Goal: Task Accomplishment & Management: Use online tool/utility

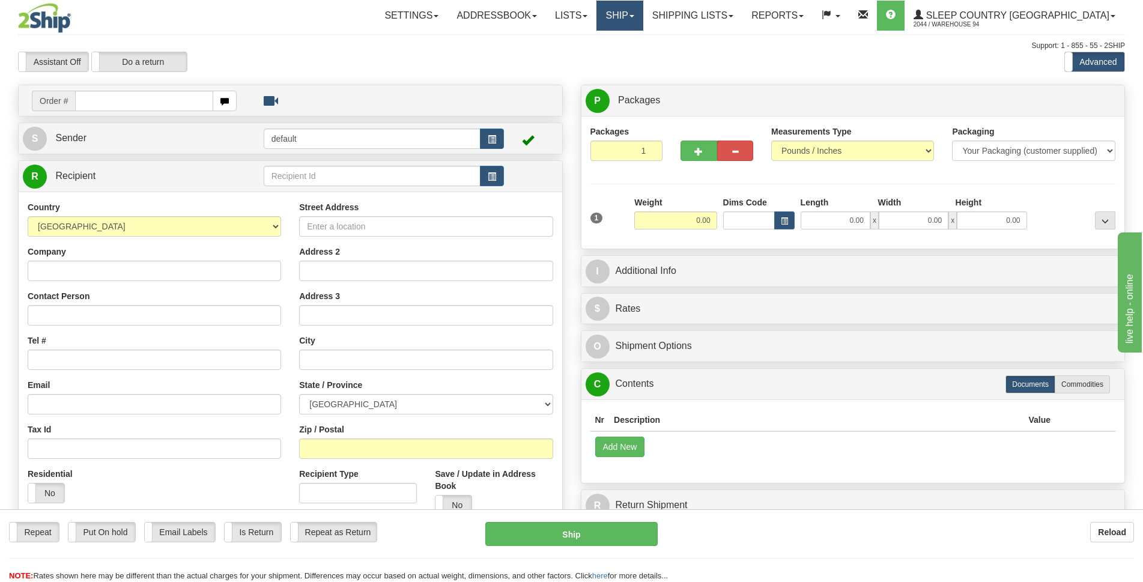
click at [643, 15] on link "Ship" at bounding box center [619, 16] width 46 height 30
click at [631, 57] on span "OnHold / Order Queue" at bounding box center [588, 58] width 85 height 10
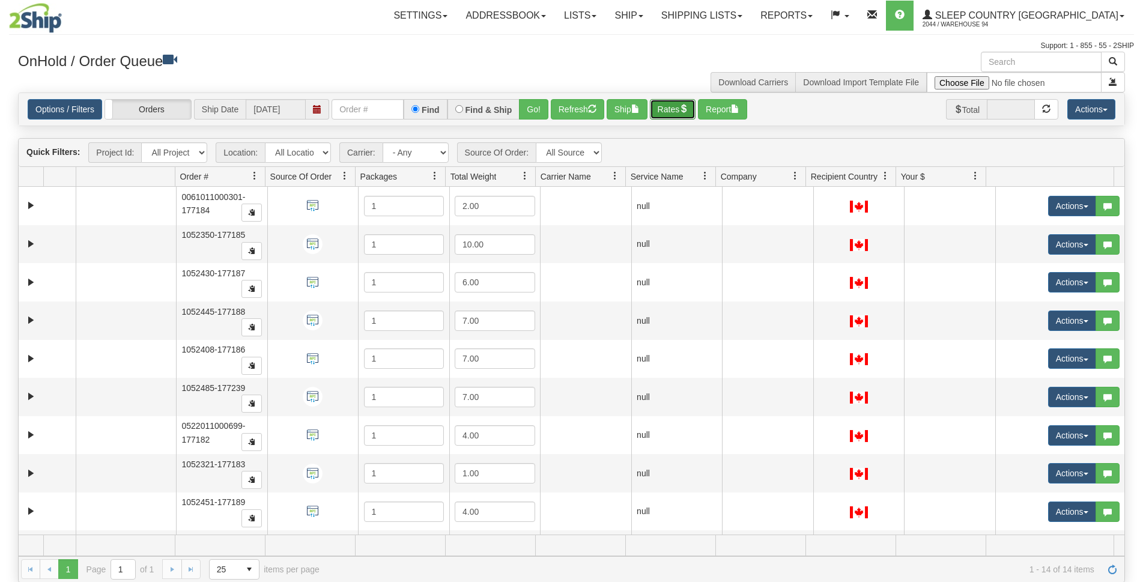
click at [679, 108] on button "Rates" at bounding box center [673, 109] width 46 height 20
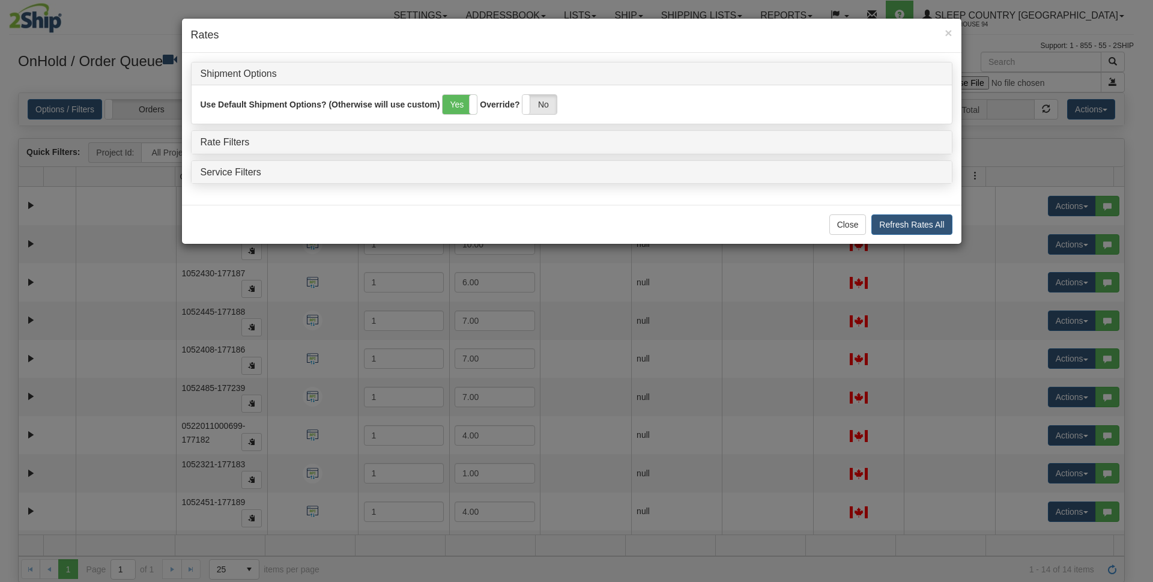
click at [259, 142] on h4 "Rate Filters" at bounding box center [572, 142] width 742 height 11
click at [219, 144] on link "Rate Filters" at bounding box center [225, 142] width 49 height 10
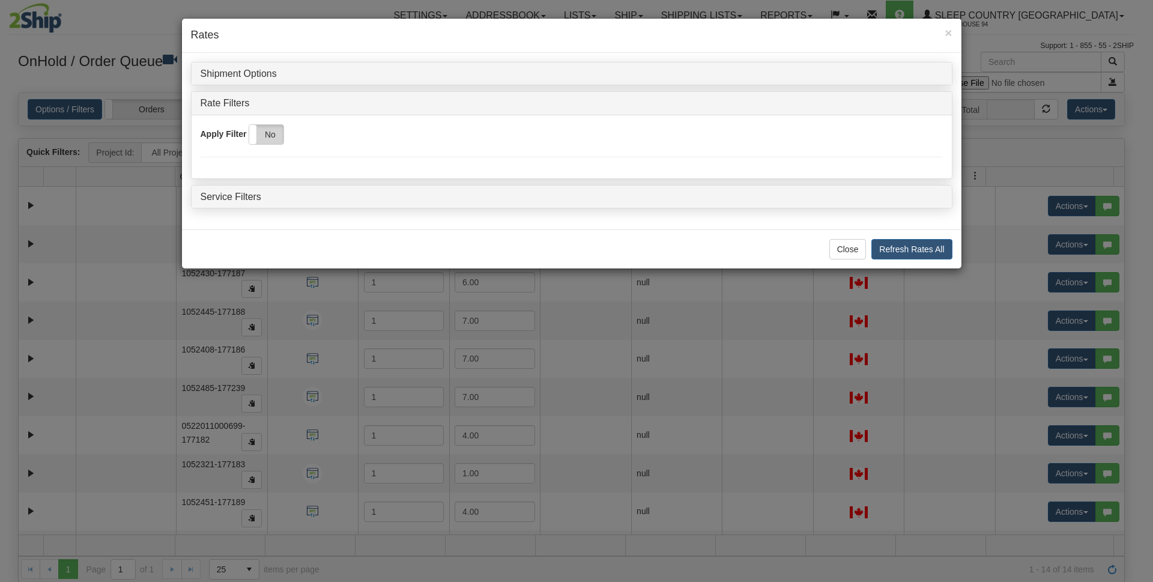
click at [259, 138] on label "No" at bounding box center [266, 134] width 34 height 19
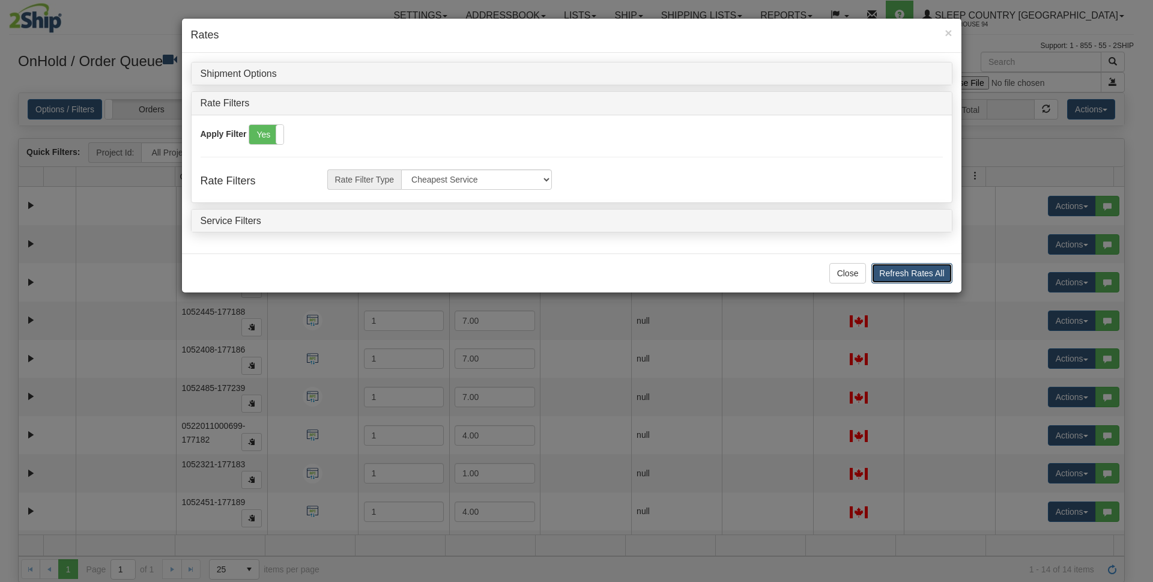
click at [939, 273] on button "Refresh Rates All" at bounding box center [912, 273] width 80 height 20
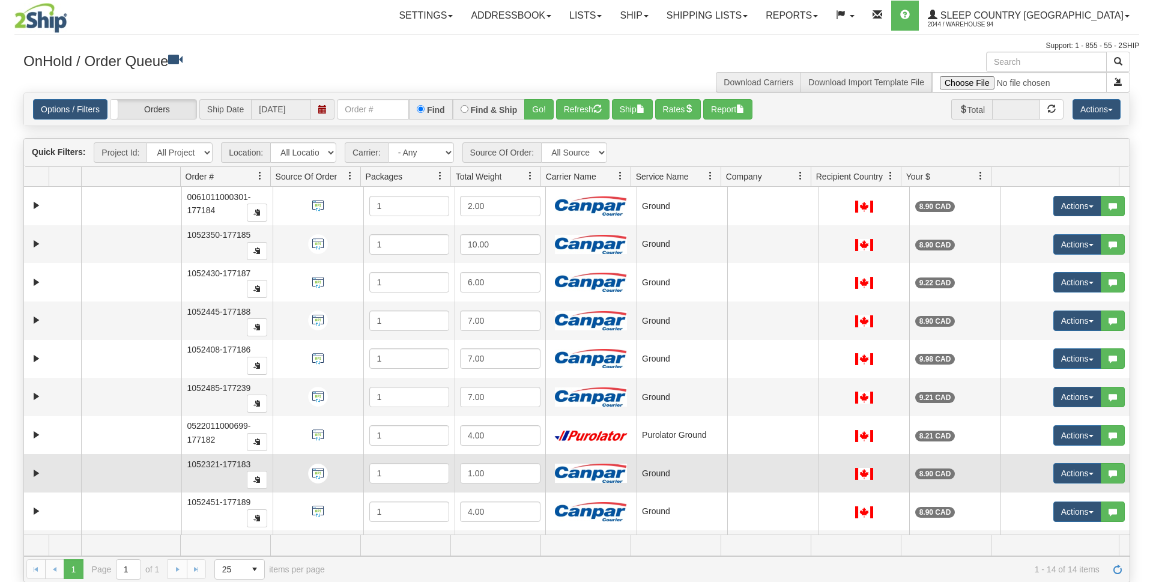
scroll to position [187, 0]
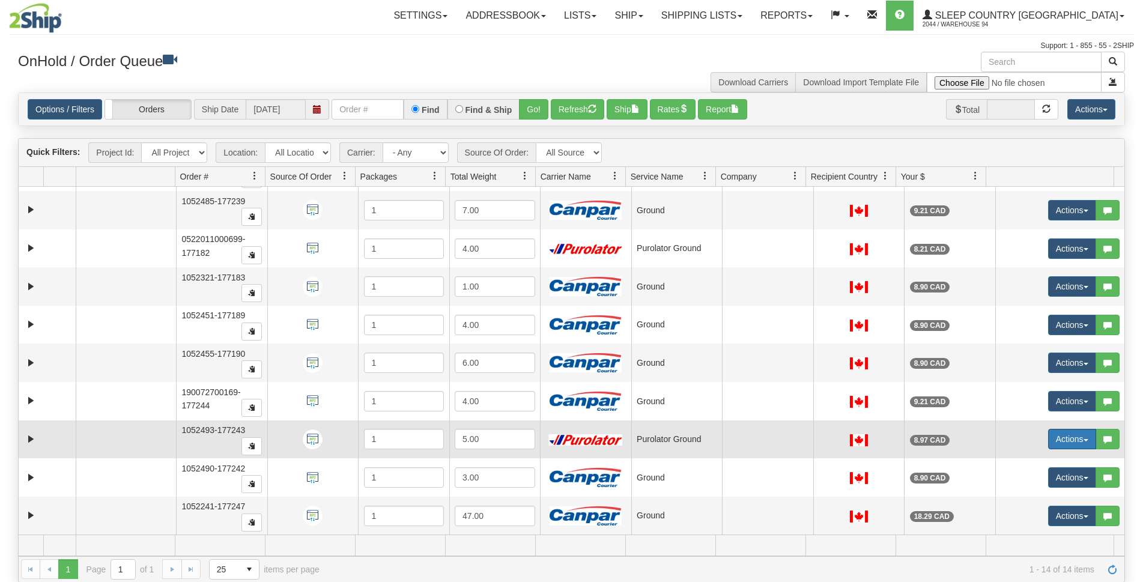
click at [1054, 439] on button "Actions" at bounding box center [1072, 439] width 48 height 20
click at [1021, 461] on span "Open" at bounding box center [1018, 462] width 29 height 10
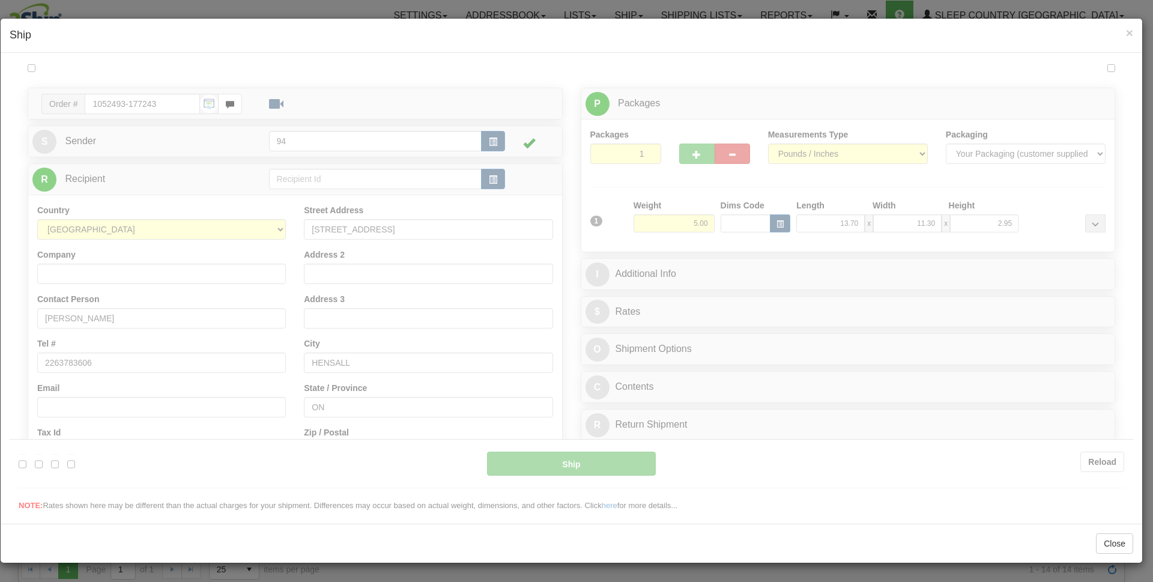
scroll to position [0, 0]
type input "260"
type input "10:18"
type input "16:00"
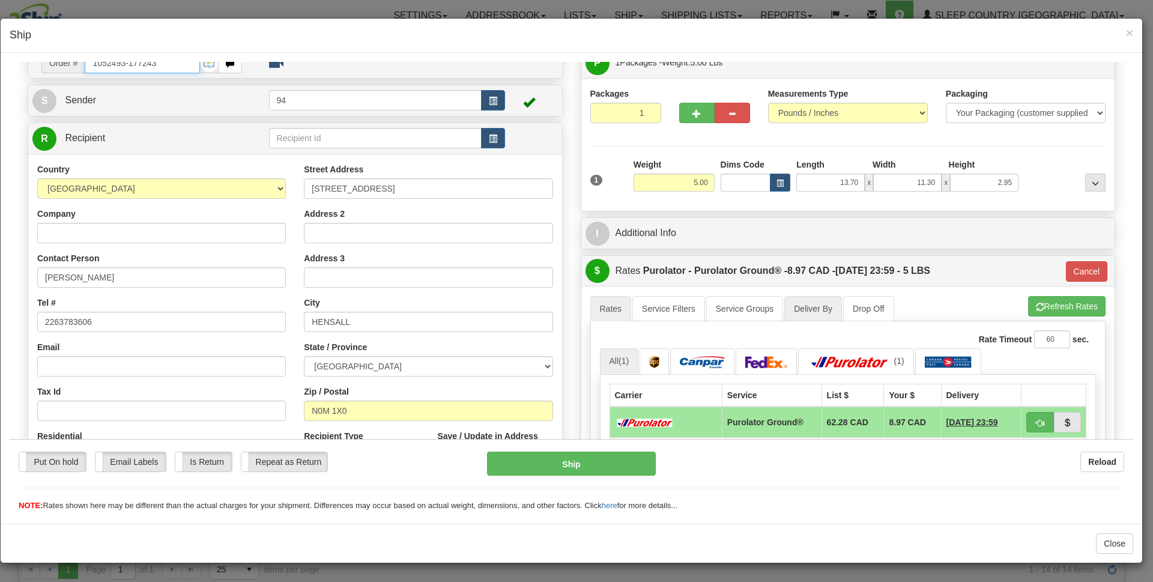
scroll to position [168, 0]
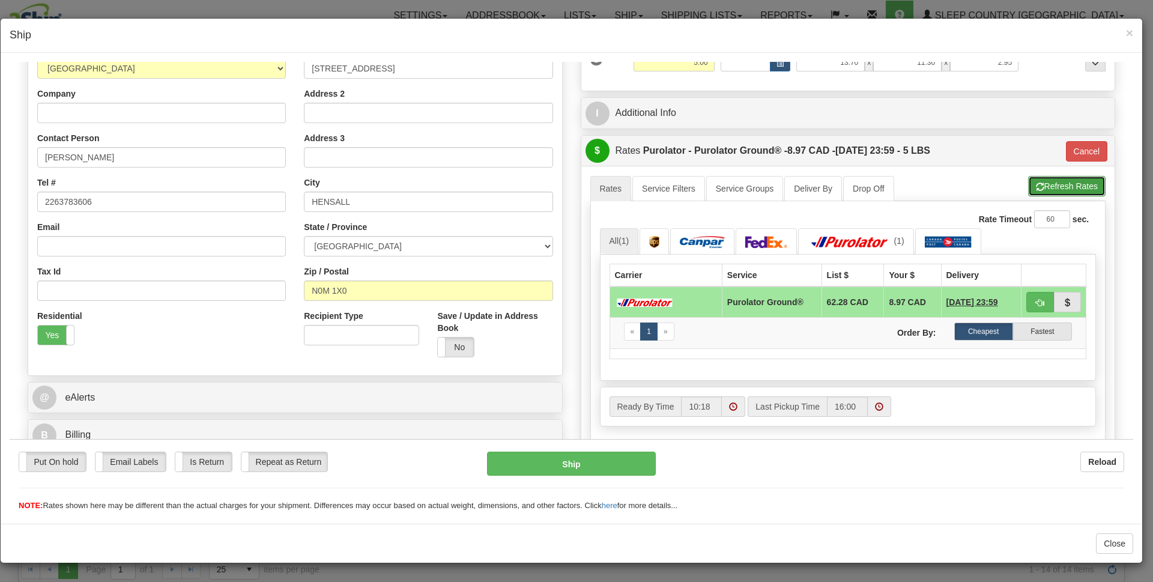
click at [1066, 184] on button "Refresh Rates" at bounding box center [1066, 185] width 77 height 20
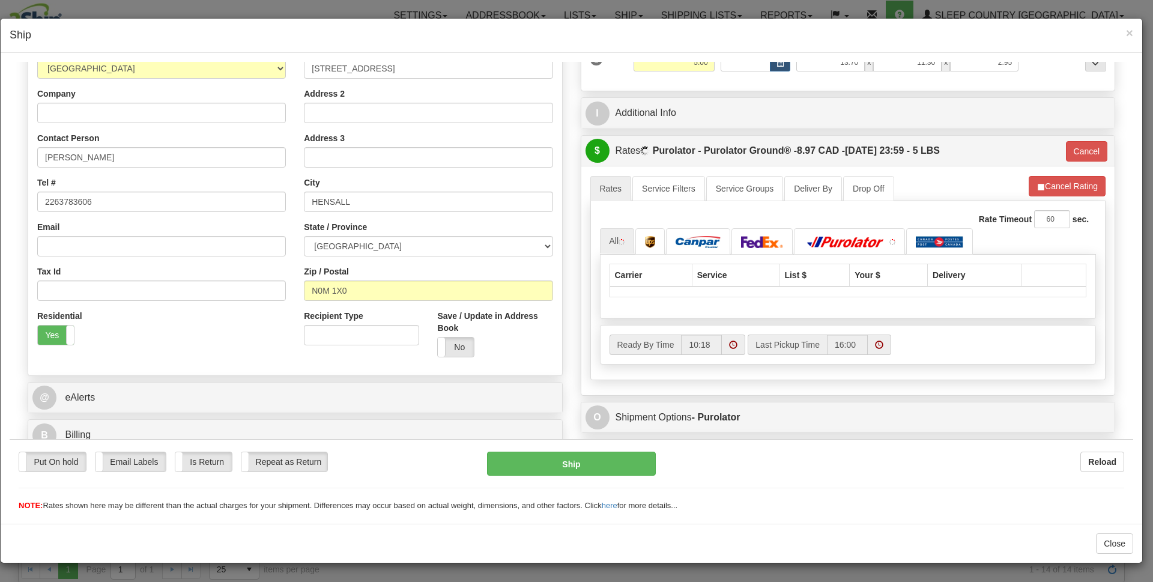
type input "260"
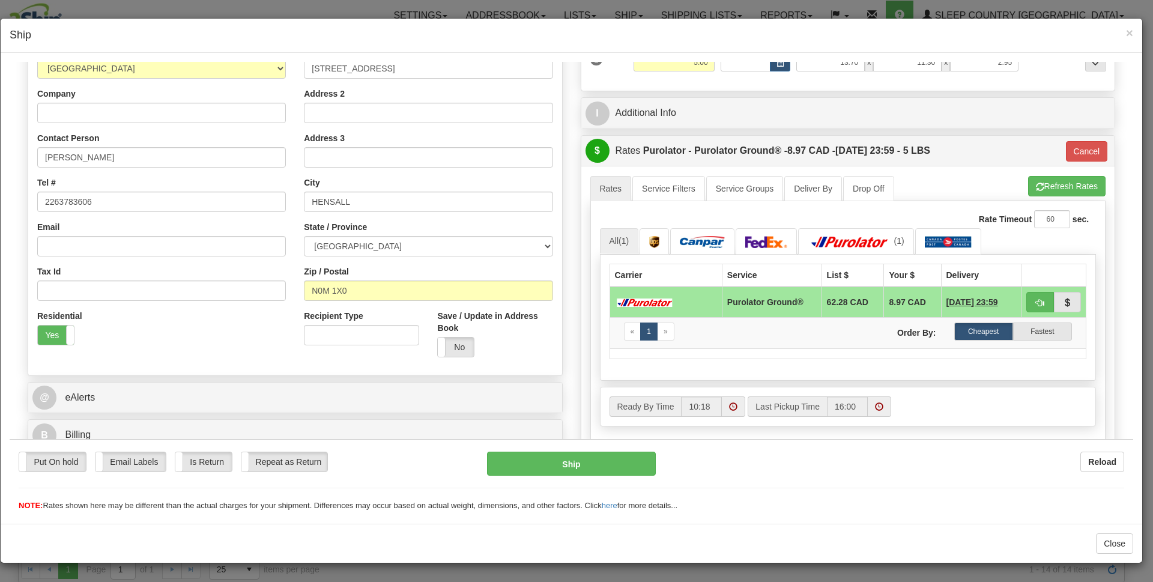
scroll to position [48, 0]
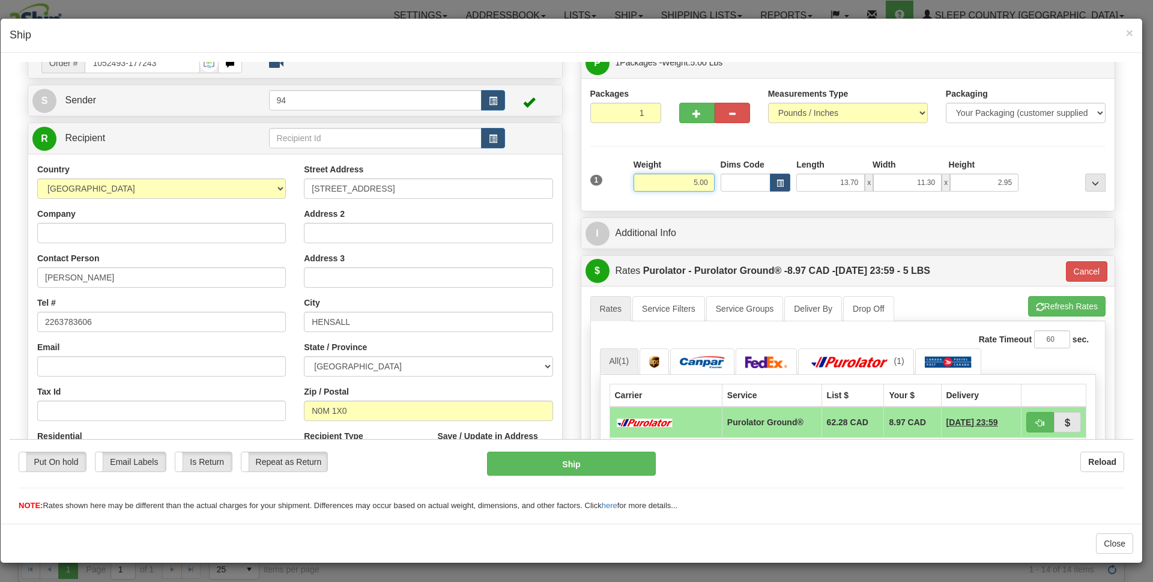
drag, startPoint x: 684, startPoint y: 180, endPoint x: 711, endPoint y: 181, distance: 27.1
click at [711, 181] on div "1 Weight 5.00 Dims Code x x" at bounding box center [848, 179] width 522 height 43
click button "Delete" at bounding box center [10, 61] width 0 height 0
type input "6.00"
type input "260"
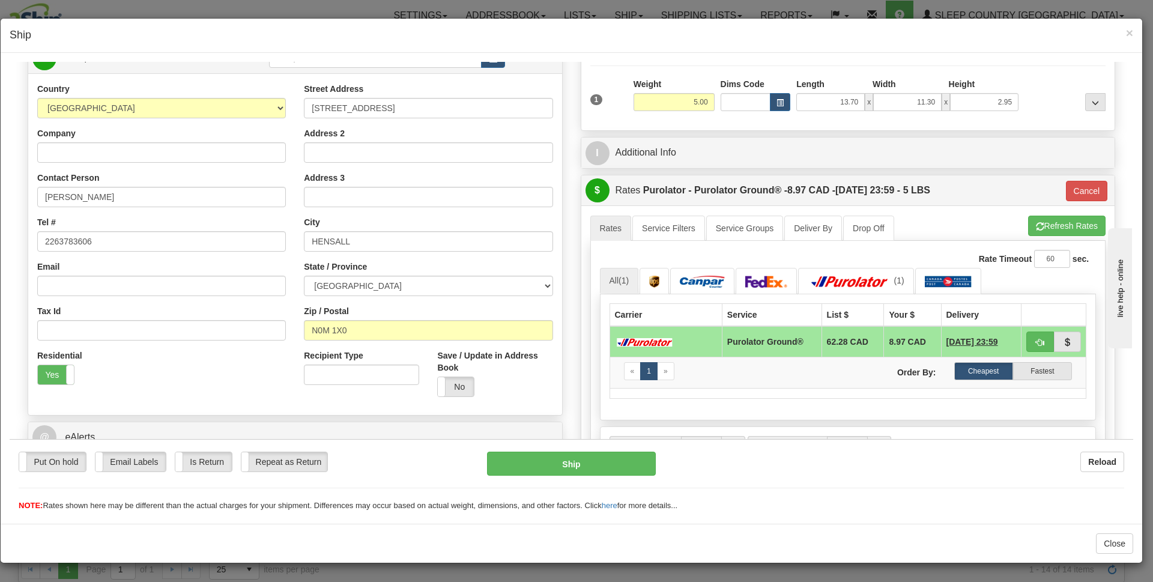
scroll to position [120, 0]
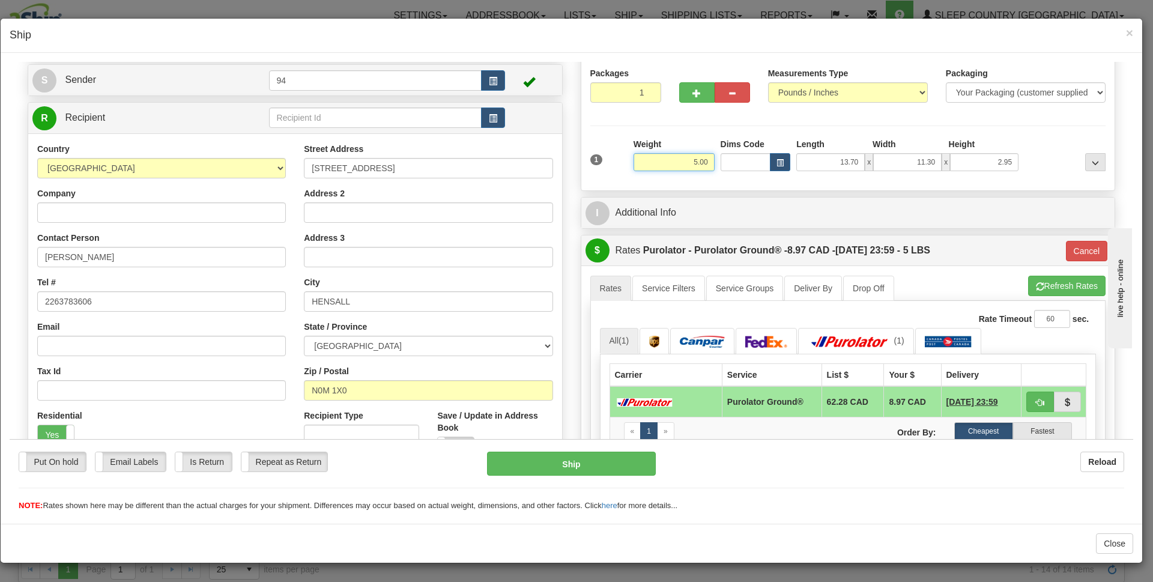
drag, startPoint x: 685, startPoint y: 162, endPoint x: 717, endPoint y: 157, distance: 32.3
click at [720, 160] on div "1 Weight 5.00 Dims Code x x" at bounding box center [848, 159] width 522 height 43
click at [1049, 282] on li "Refresh Rates Cancel Rating" at bounding box center [1066, 285] width 77 height 20
type input "6.00"
type input "260"
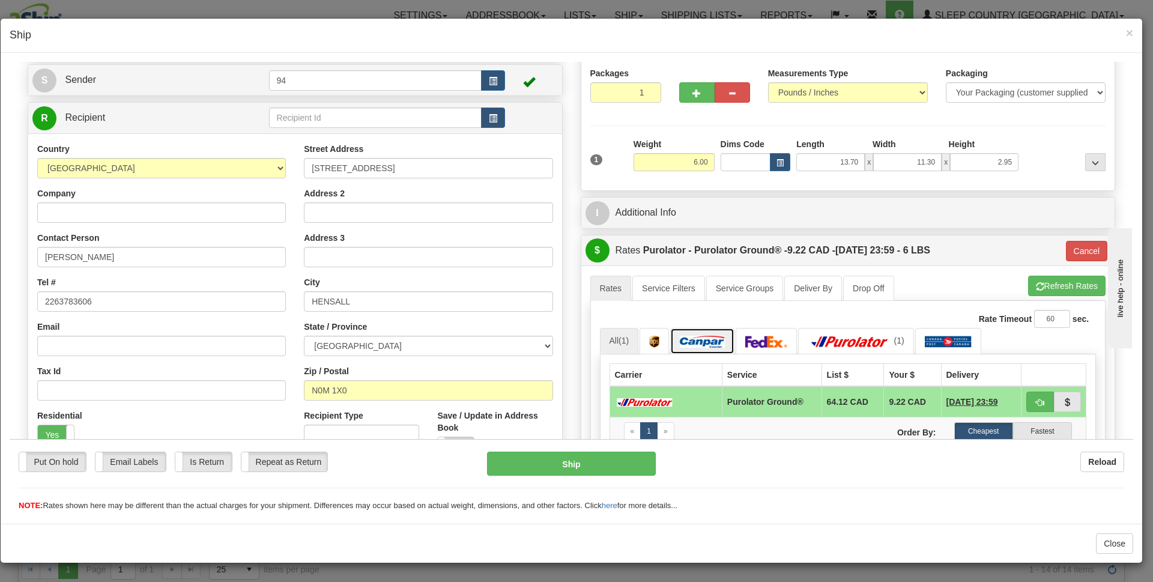
click at [714, 342] on img at bounding box center [702, 341] width 45 height 12
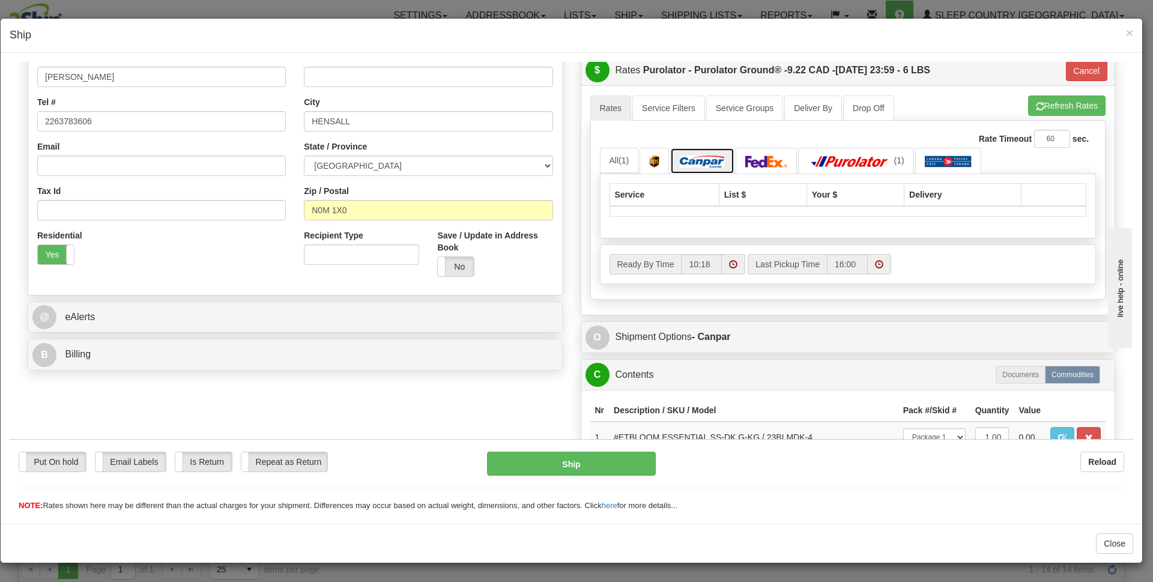
scroll to position [60, 0]
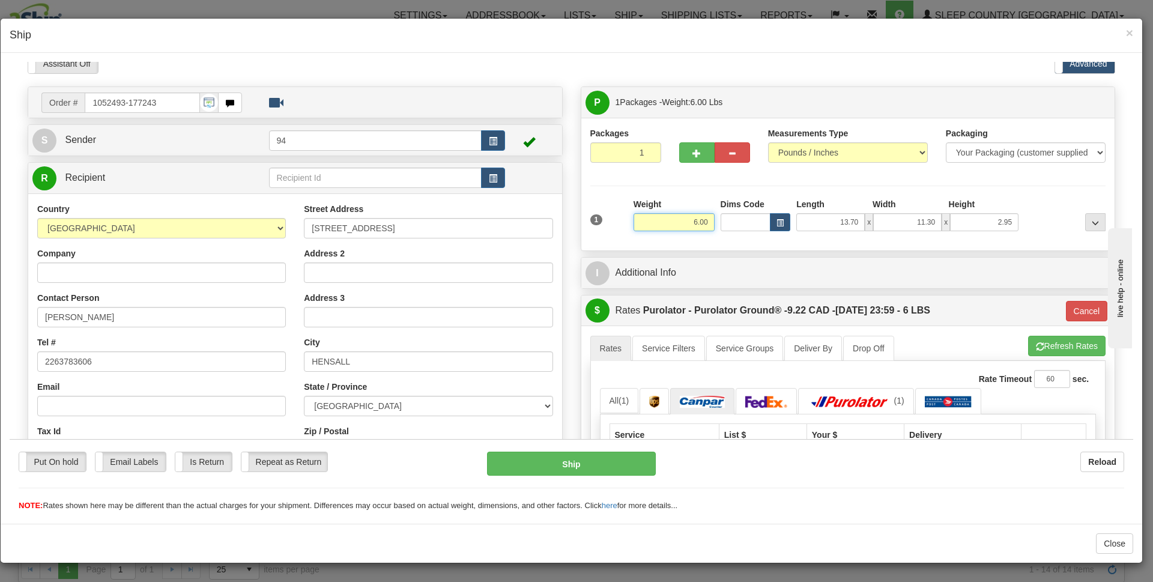
drag, startPoint x: 681, startPoint y: 218, endPoint x: 750, endPoint y: 224, distance: 69.9
click at [750, 224] on div "1 Weight 6.00 Dims Code x x" at bounding box center [848, 219] width 522 height 43
click at [1032, 341] on li "Refresh Rates Cancel Rating" at bounding box center [1066, 345] width 77 height 20
type input "7.00"
type input "260"
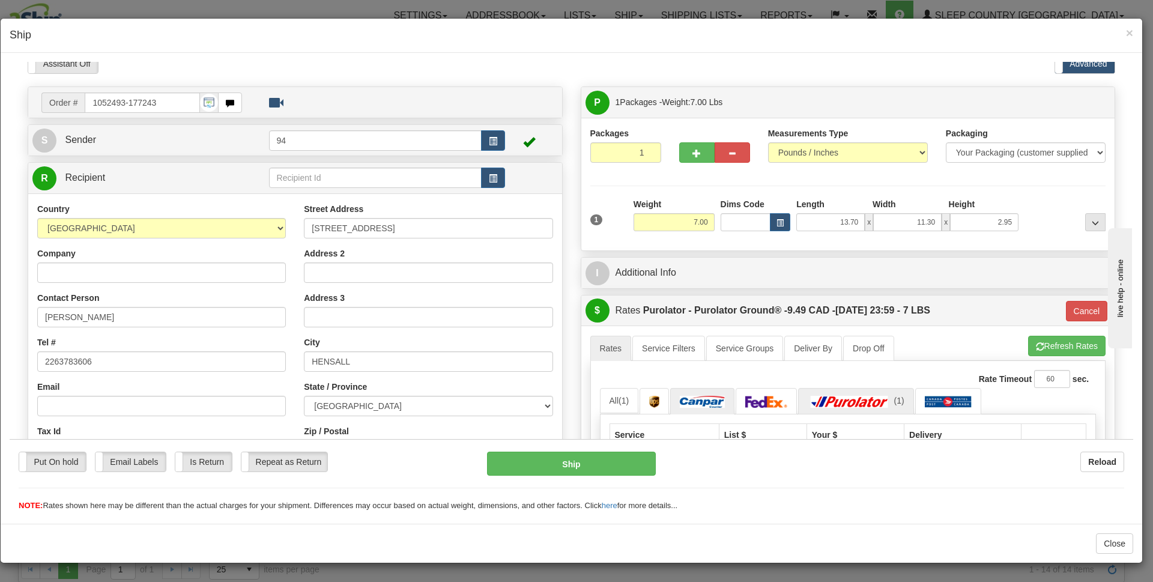
scroll to position [180, 0]
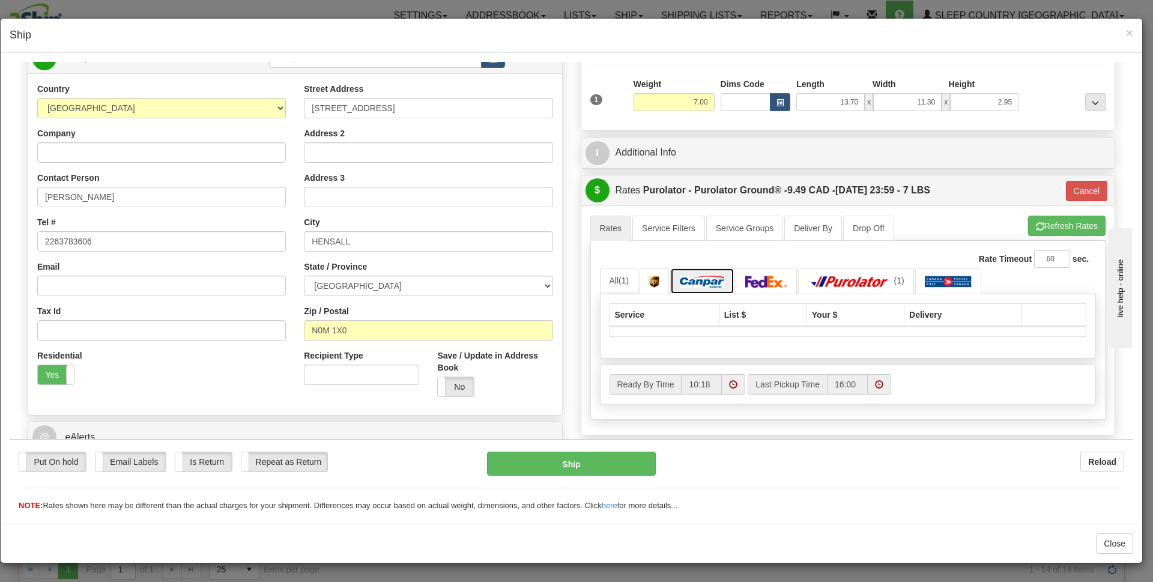
click at [705, 280] on img at bounding box center [702, 281] width 45 height 12
drag, startPoint x: 751, startPoint y: 279, endPoint x: 765, endPoint y: 280, distance: 13.8
click at [751, 279] on img at bounding box center [766, 281] width 42 height 12
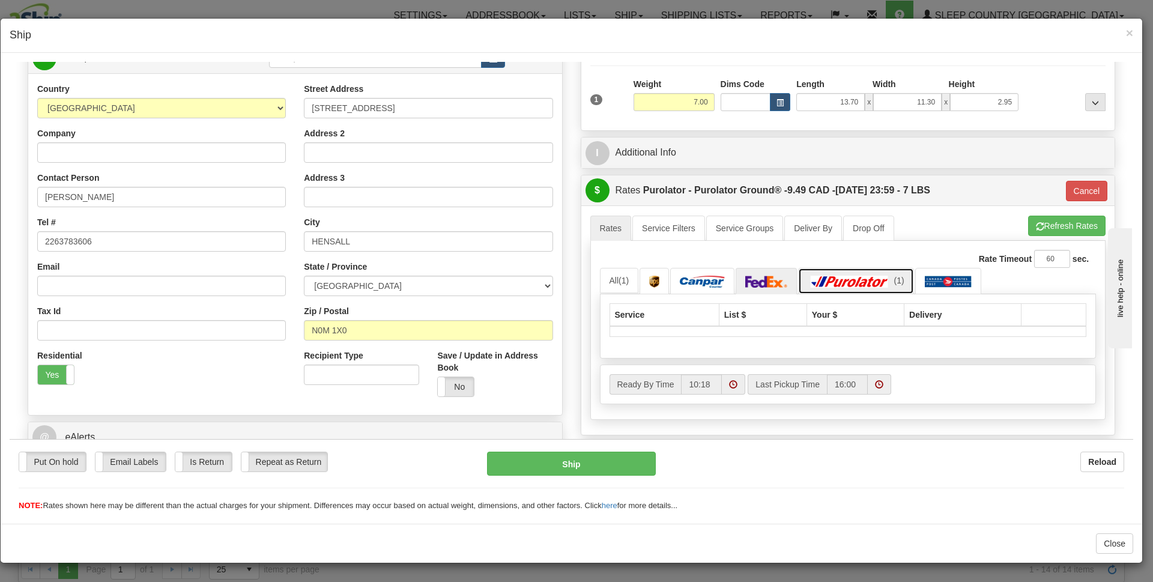
click at [836, 281] on img at bounding box center [850, 281] width 84 height 12
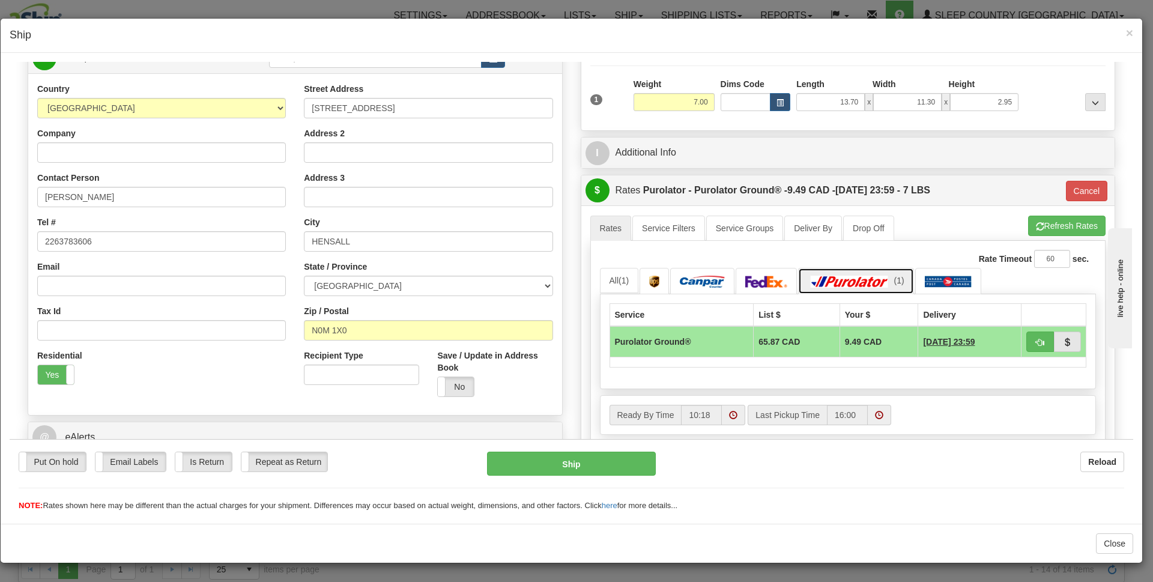
scroll to position [60, 0]
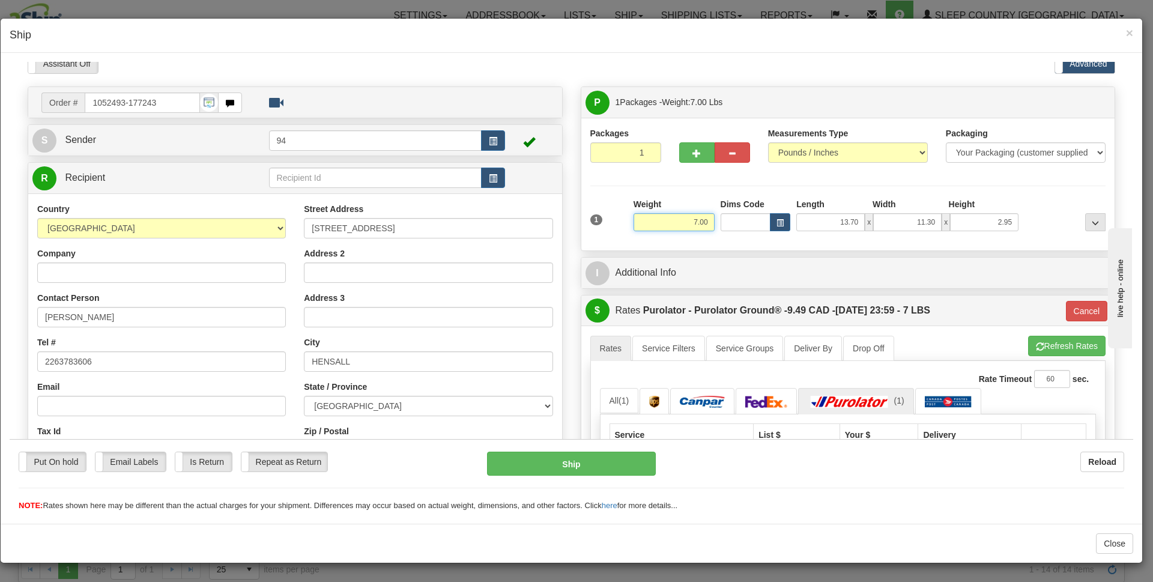
drag, startPoint x: 687, startPoint y: 218, endPoint x: 711, endPoint y: 223, distance: 24.0
click at [712, 219] on div "1 Weight 7.00 Dims Code x x" at bounding box center [848, 219] width 522 height 43
click at [1046, 338] on li "Refresh Rates Cancel Rating" at bounding box center [1066, 345] width 77 height 20
type input "4.00"
type input "260"
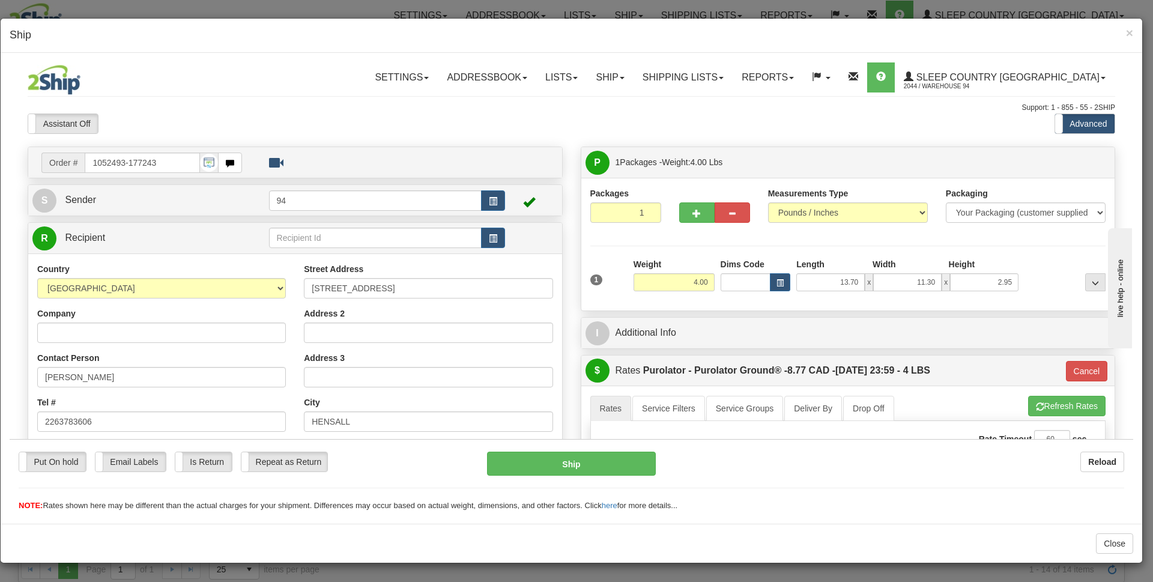
scroll to position [180, 0]
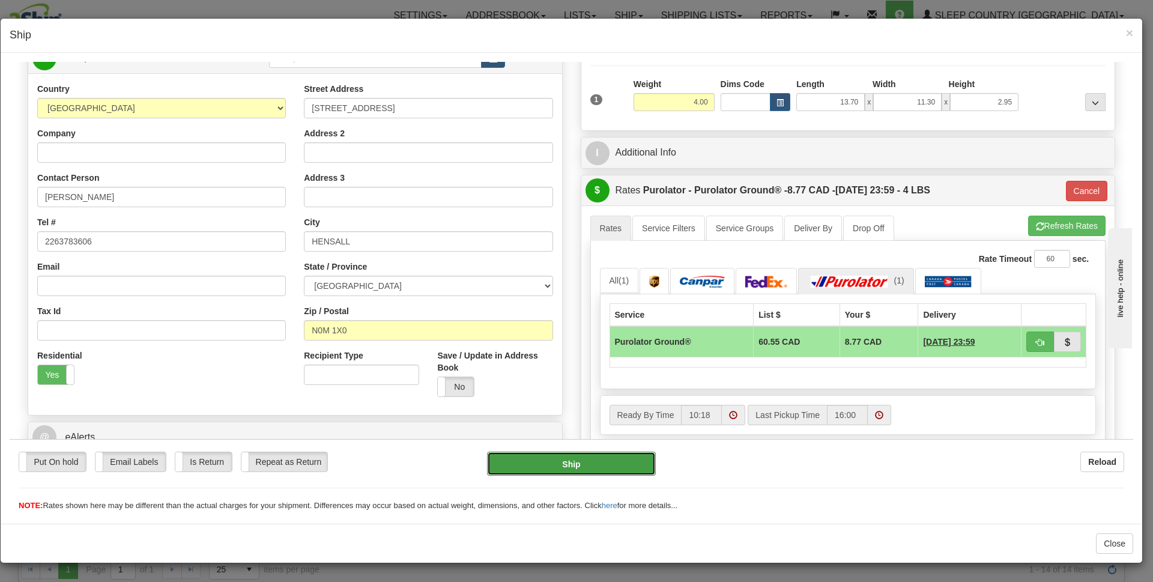
click at [587, 463] on button "Ship" at bounding box center [571, 463] width 169 height 24
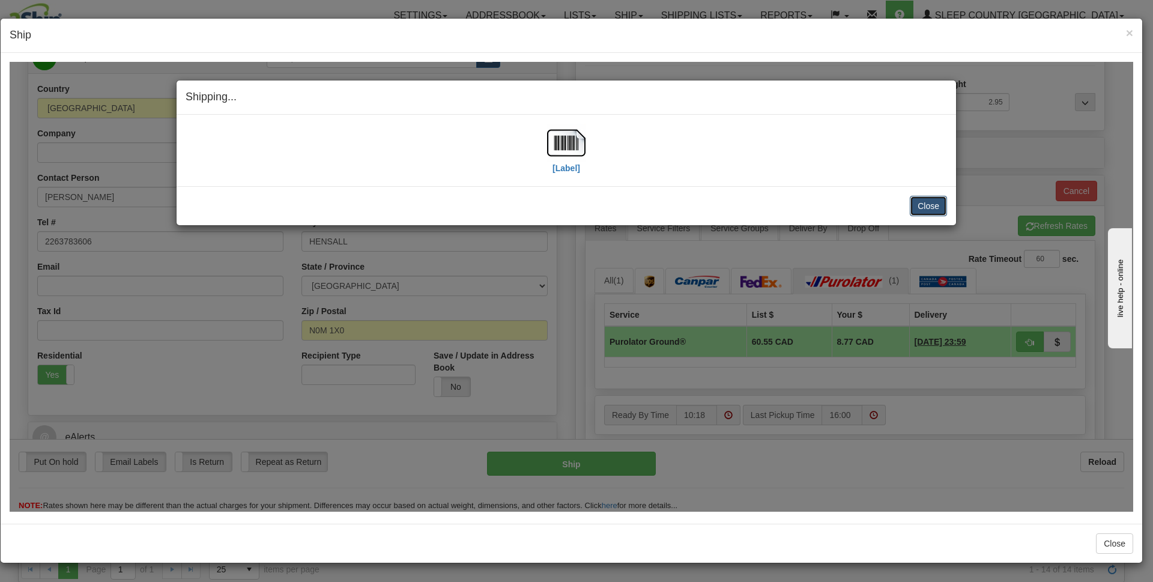
click at [935, 205] on button "Close" at bounding box center [928, 205] width 37 height 20
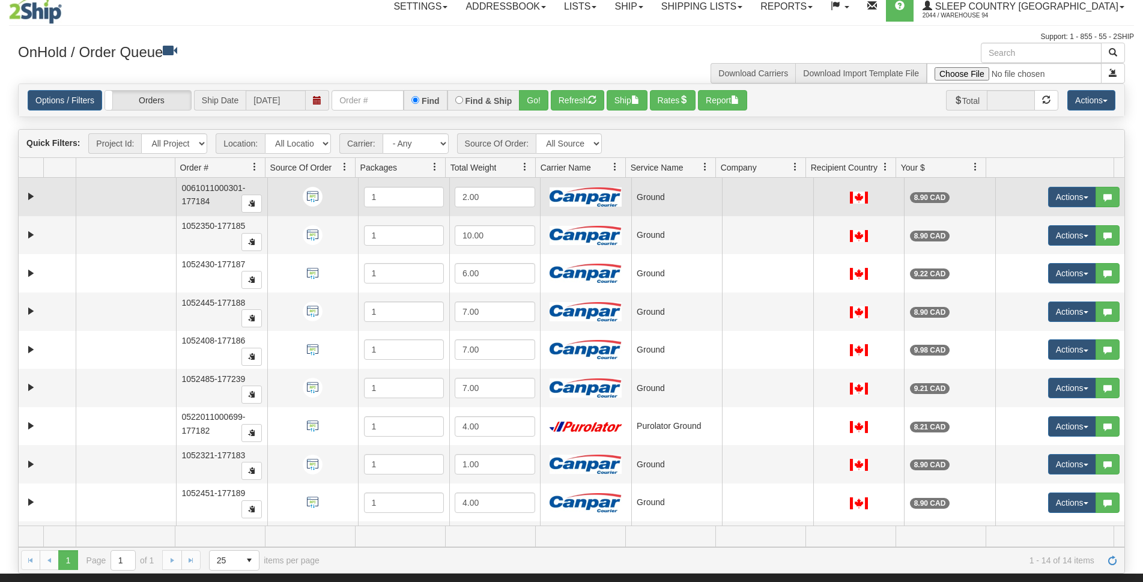
scroll to position [0, 0]
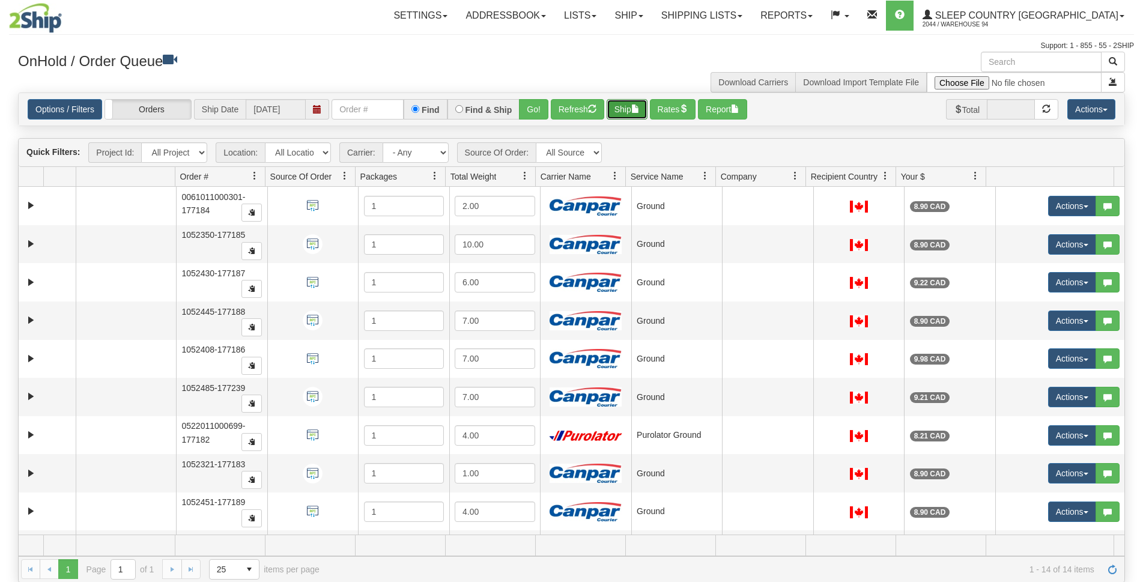
click at [638, 105] on span "button" at bounding box center [635, 109] width 8 height 8
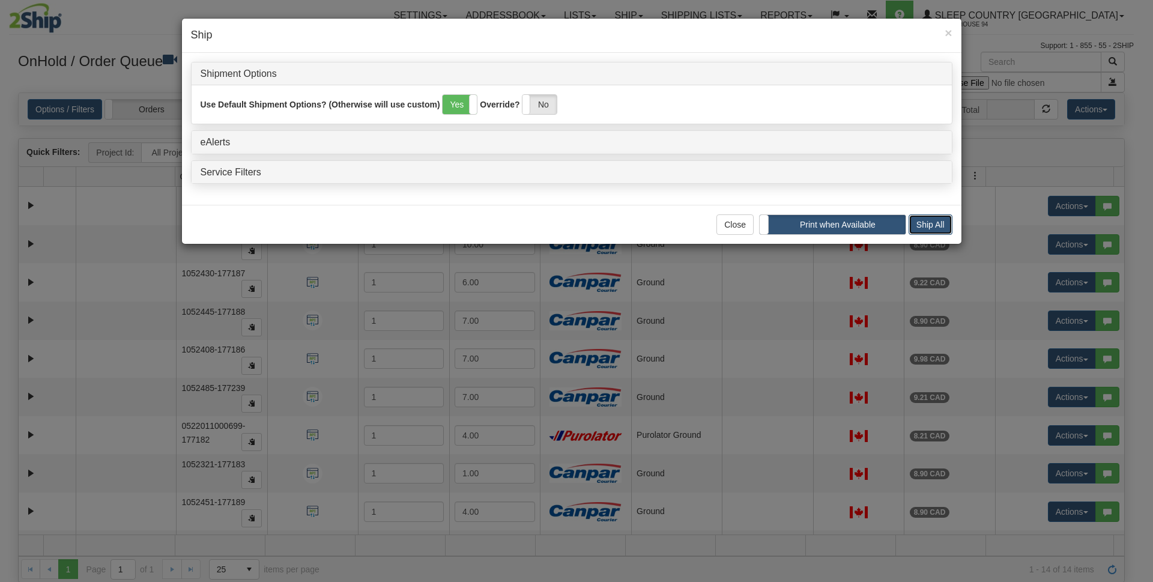
click at [939, 225] on button "Ship All" at bounding box center [931, 224] width 44 height 20
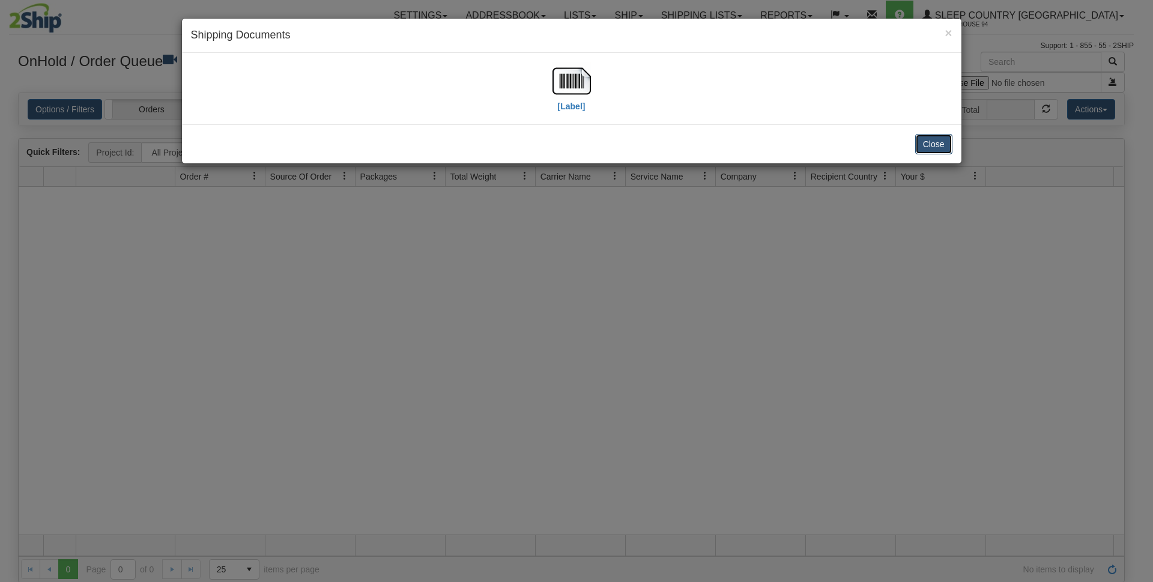
click at [933, 142] on button "Close" at bounding box center [933, 144] width 37 height 20
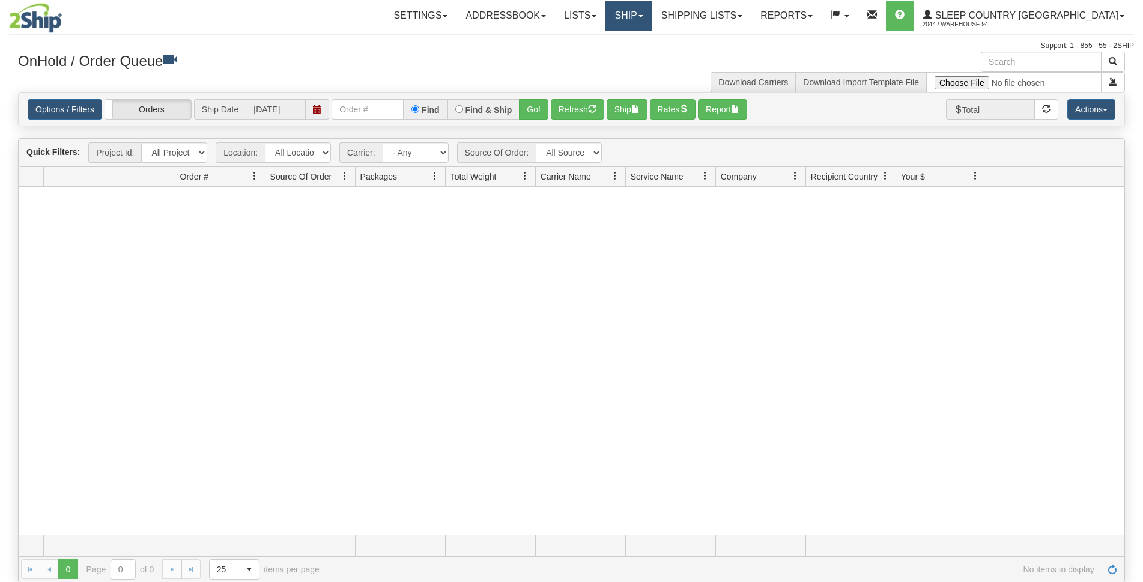
click at [652, 8] on link "Ship" at bounding box center [628, 16] width 46 height 30
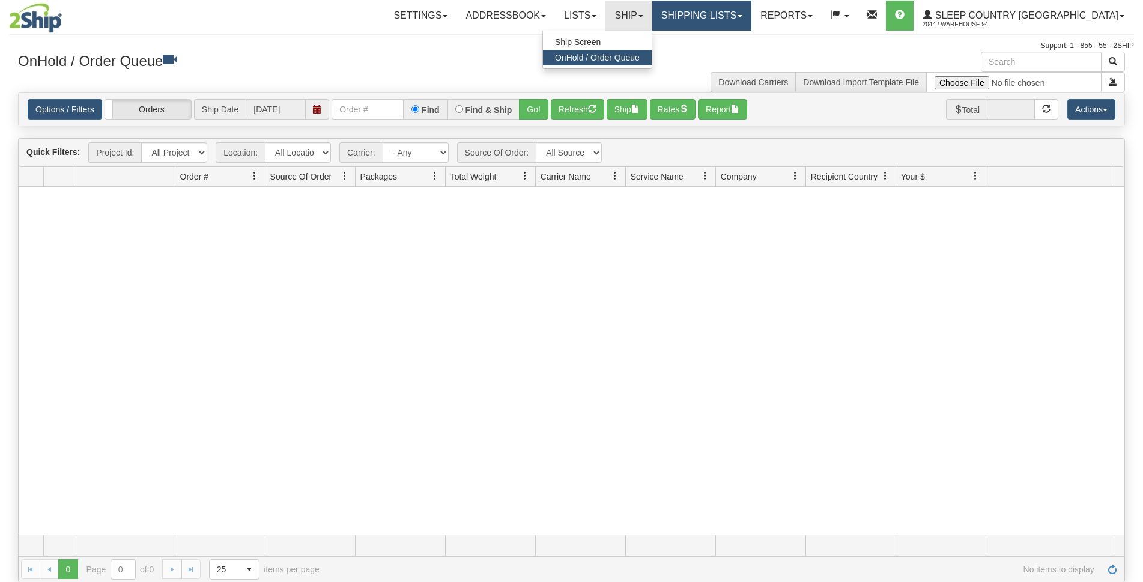
click at [744, 13] on link "Shipping lists" at bounding box center [701, 16] width 99 height 30
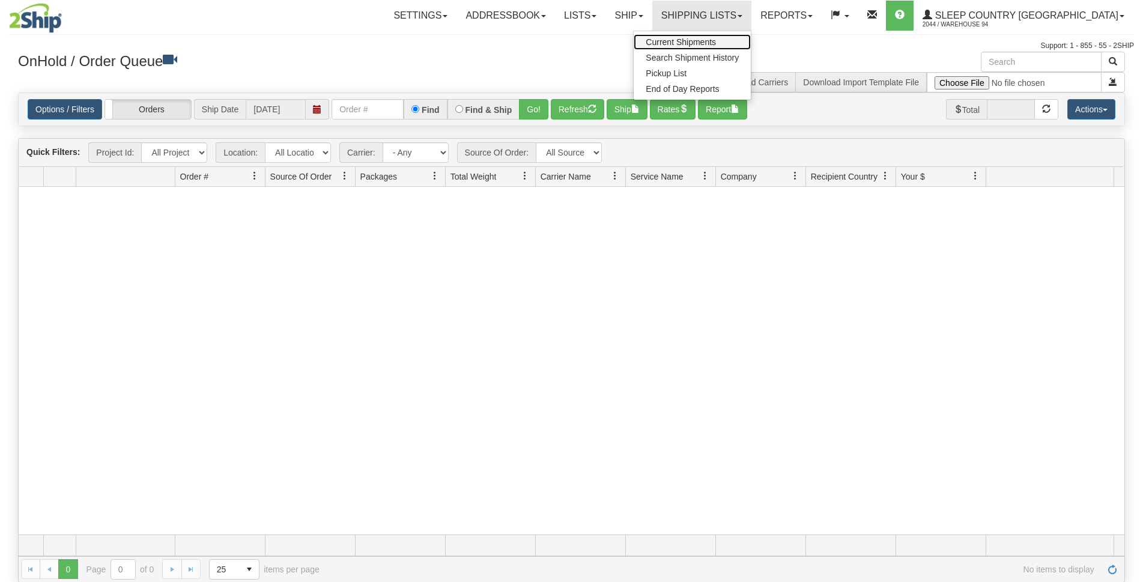
click at [716, 40] on span "Current Shipments" at bounding box center [681, 42] width 70 height 10
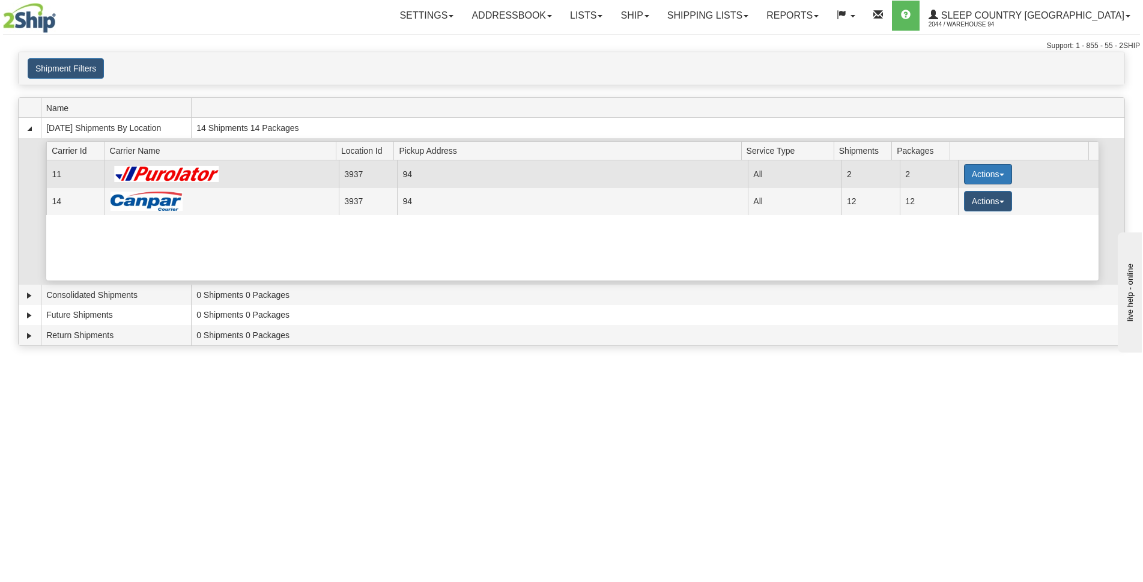
click at [1002, 172] on button "Actions" at bounding box center [988, 174] width 48 height 20
click at [945, 229] on span "Pickup" at bounding box center [943, 227] width 32 height 8
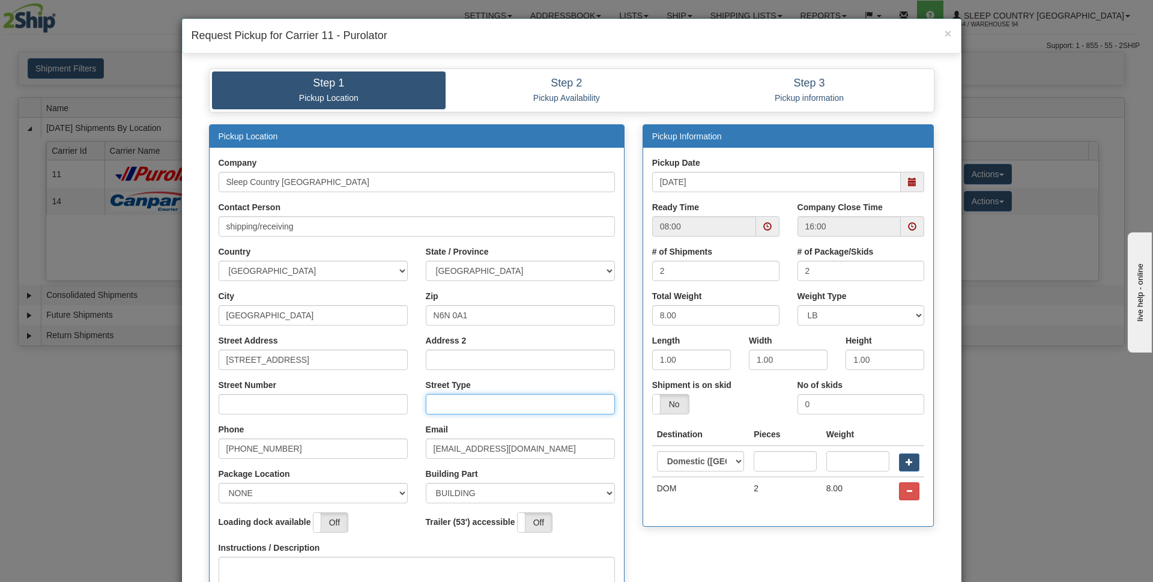
click at [451, 404] on input "Street Type" at bounding box center [520, 404] width 189 height 20
click at [763, 228] on span at bounding box center [767, 226] width 8 height 8
type input "dr"
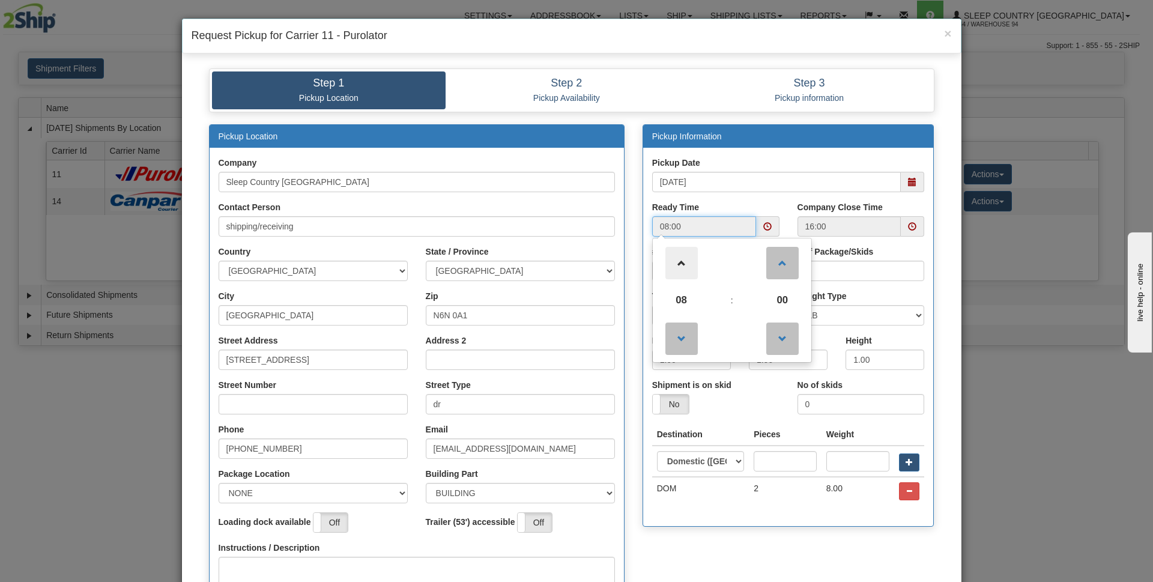
click at [686, 253] on span at bounding box center [682, 263] width 32 height 32
click at [685, 253] on span at bounding box center [682, 263] width 32 height 32
click at [682, 253] on span at bounding box center [682, 263] width 32 height 32
click at [681, 254] on span at bounding box center [682, 263] width 32 height 32
click at [680, 254] on span at bounding box center [682, 263] width 32 height 32
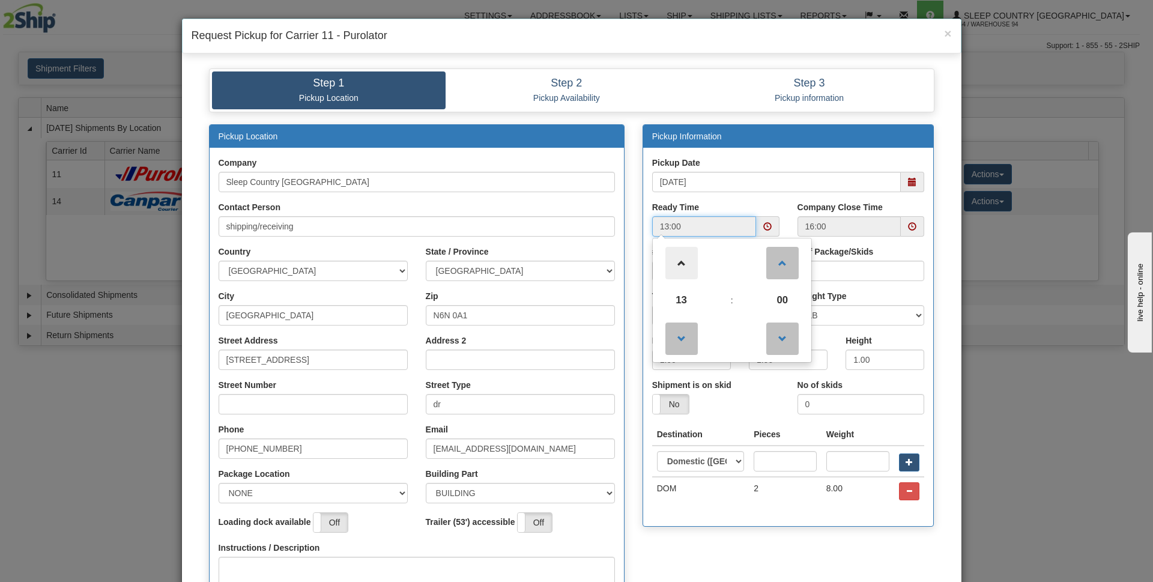
click at [680, 254] on span at bounding box center [682, 263] width 32 height 32
type input "14:00"
click at [910, 228] on span at bounding box center [912, 226] width 8 height 8
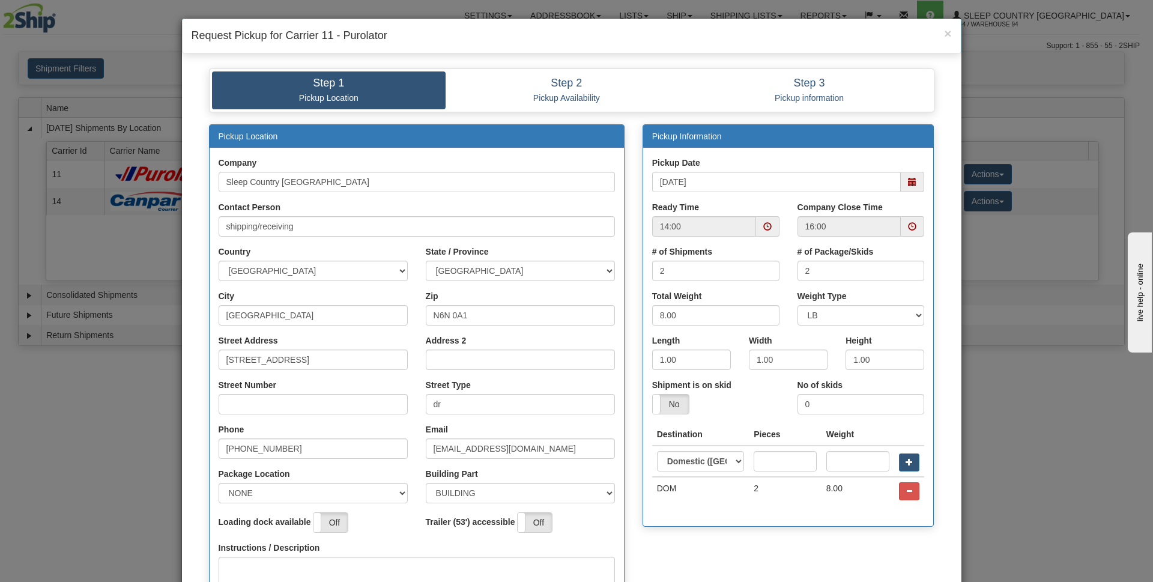
click at [671, 559] on div "Pickup Location Company Sleep Country Canada Contact Person shipping/receiving …" at bounding box center [572, 401] width 744 height 555
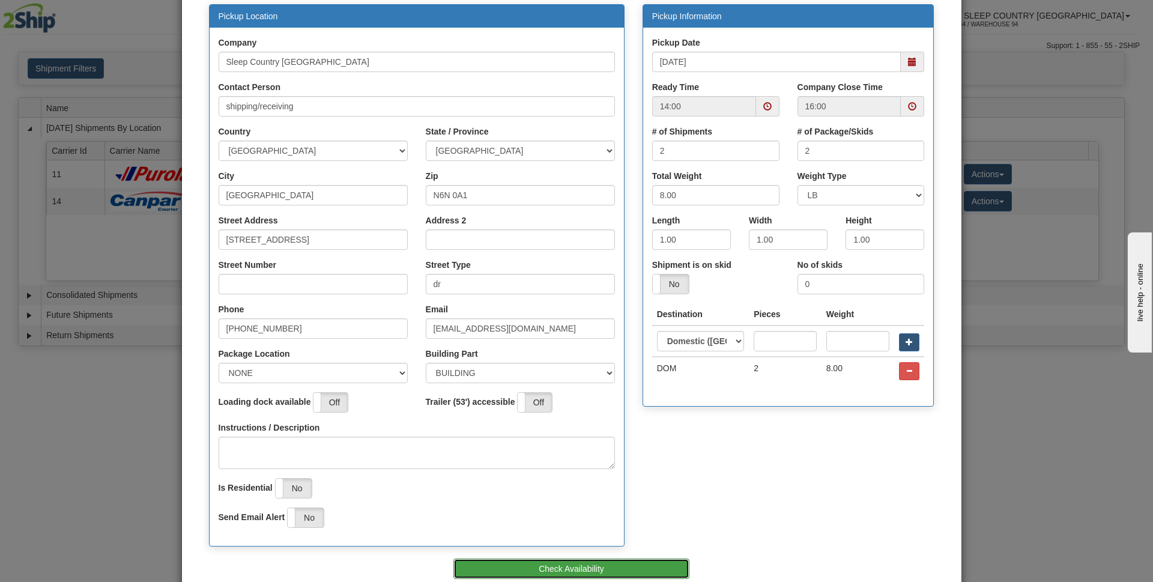
click at [655, 571] on button "Check Availability" at bounding box center [572, 569] width 236 height 20
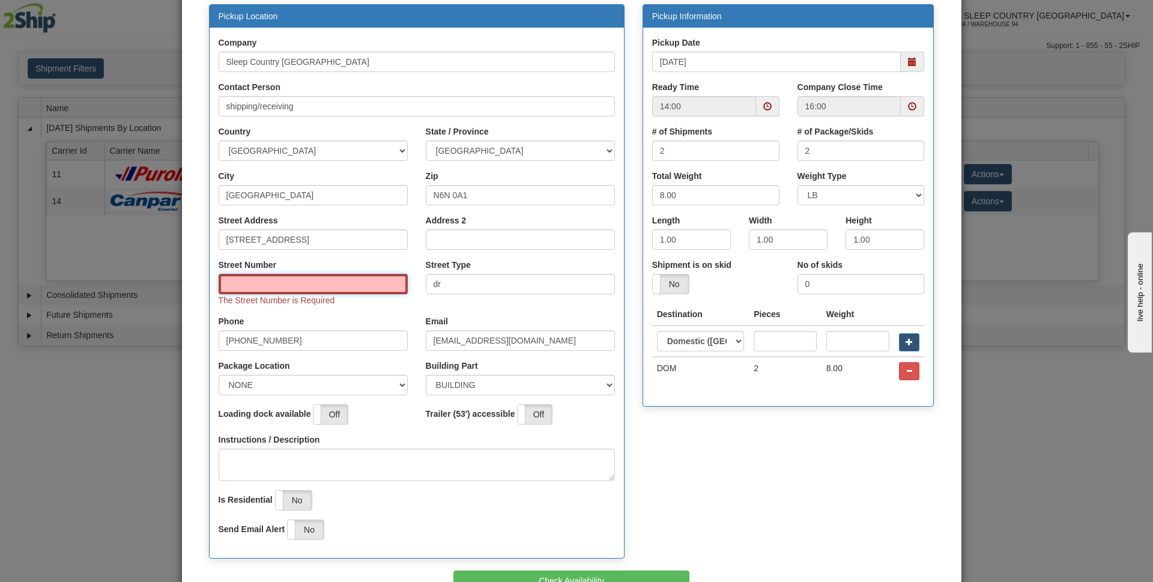
click at [292, 282] on input "Street Number" at bounding box center [313, 284] width 189 height 20
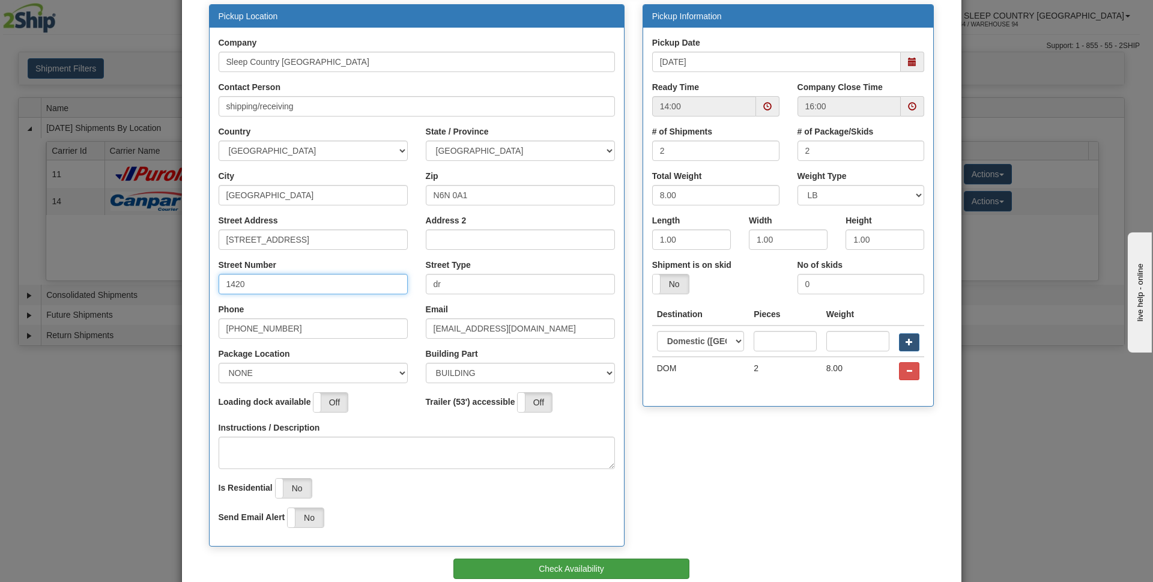
type input "1420"
click at [554, 564] on button "Check Availability" at bounding box center [572, 569] width 236 height 20
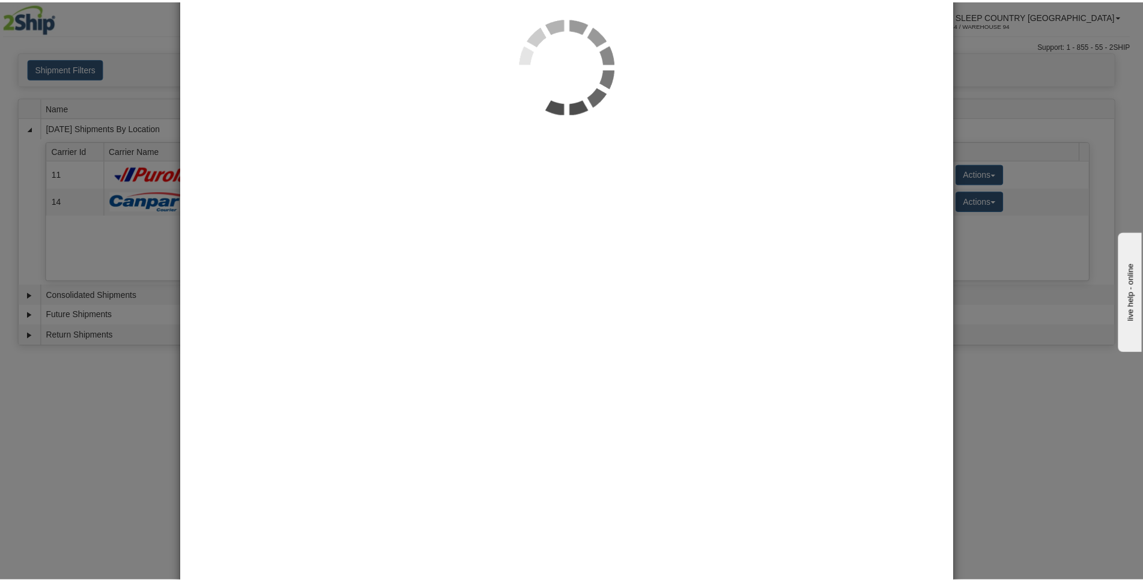
scroll to position [0, 0]
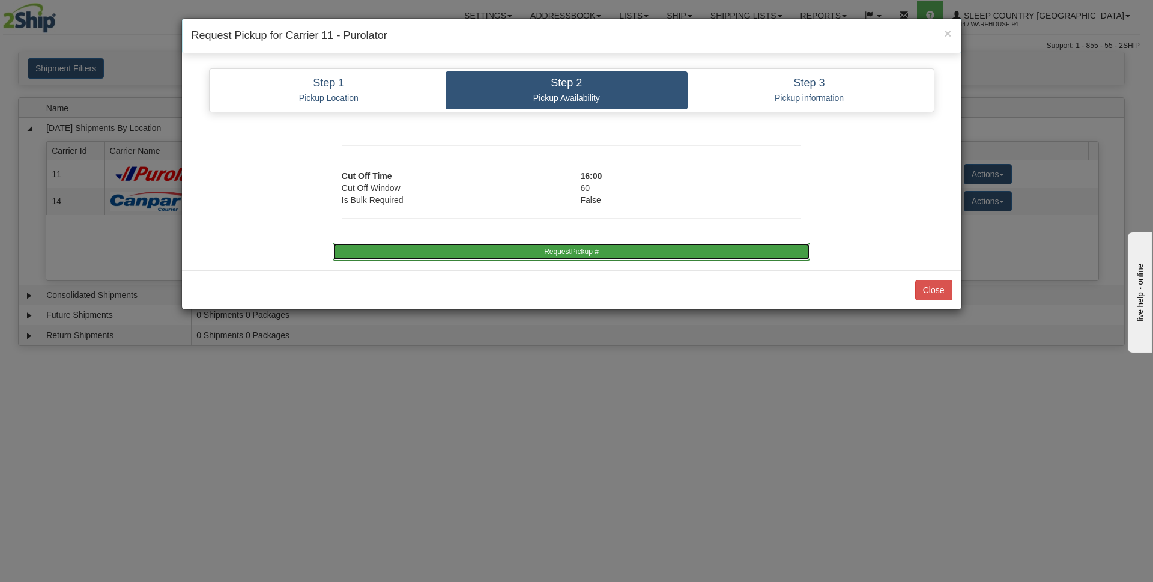
click at [624, 249] on button "RequestPickup #" at bounding box center [572, 252] width 478 height 18
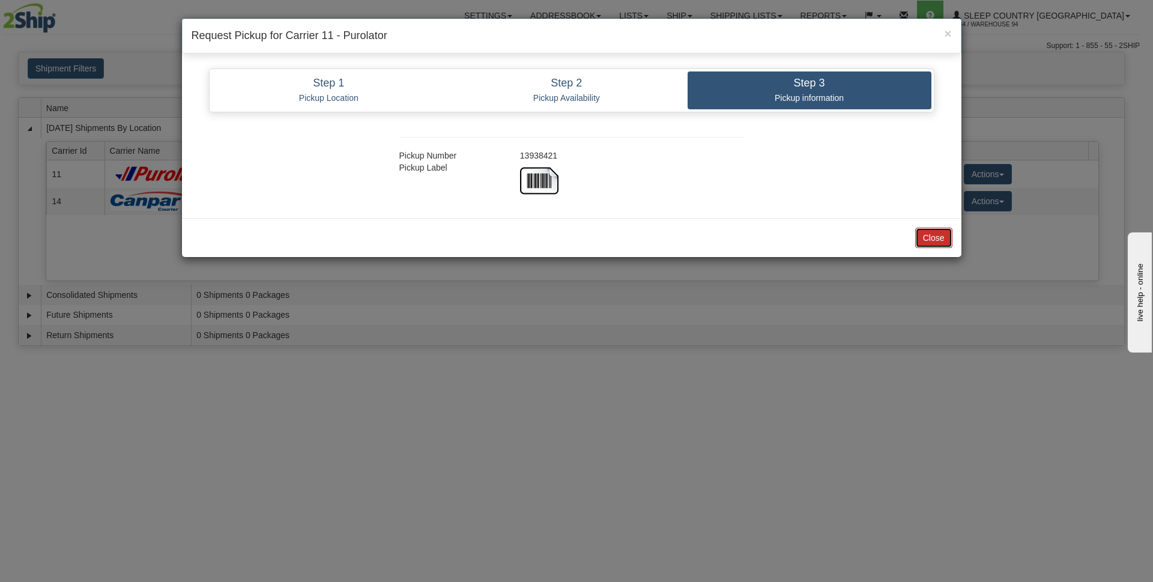
click at [929, 239] on button "Close" at bounding box center [933, 238] width 37 height 20
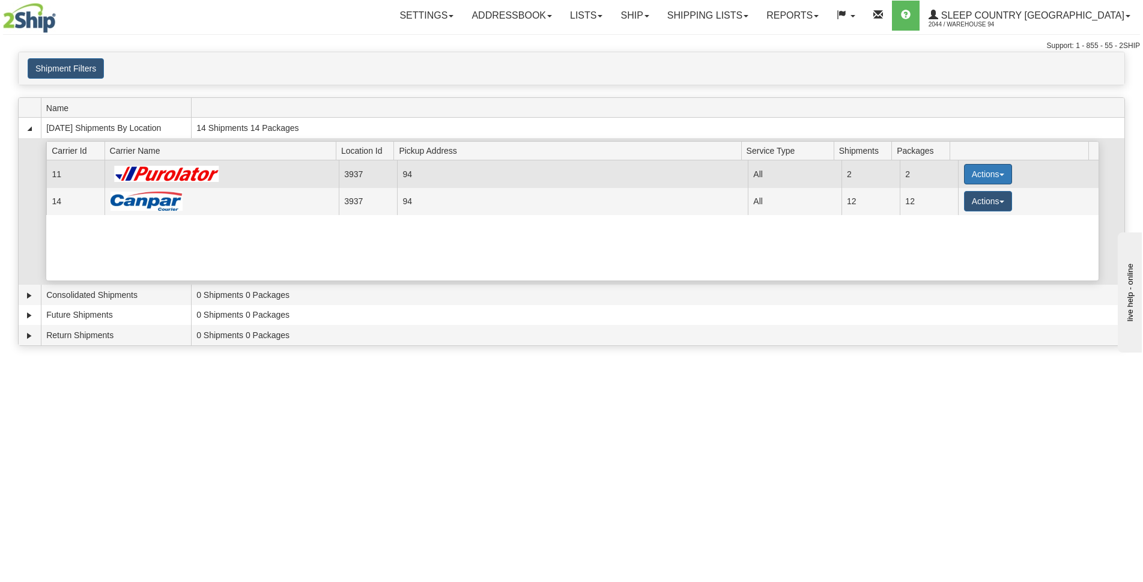
click at [1000, 175] on span "button" at bounding box center [1002, 175] width 5 height 2
click at [948, 261] on span "Print" at bounding box center [939, 259] width 25 height 8
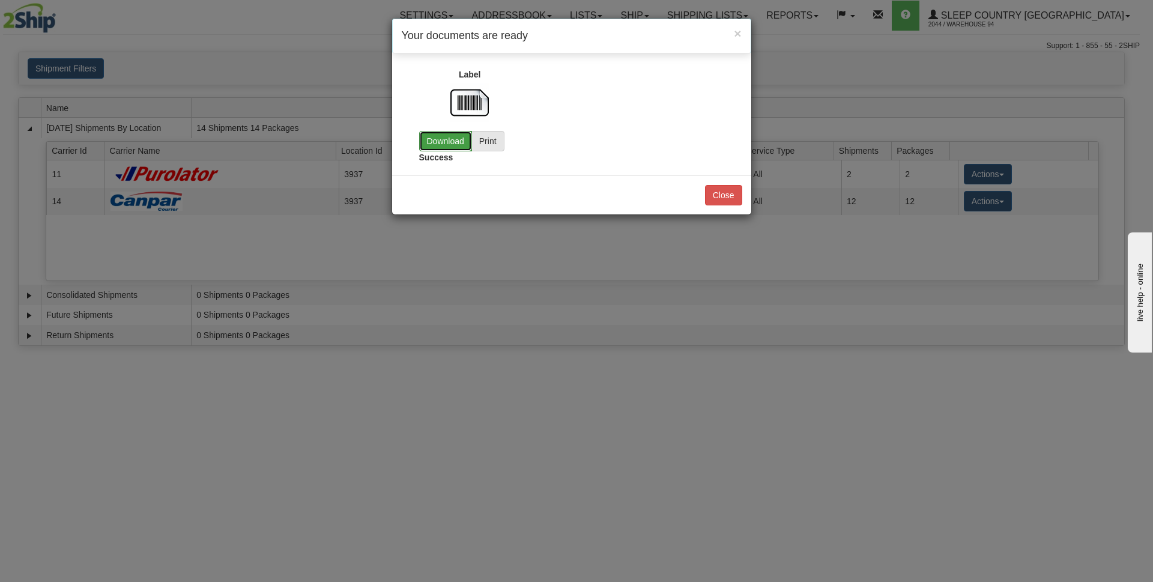
click at [446, 142] on link "Download" at bounding box center [445, 141] width 53 height 20
click at [726, 201] on button "Close" at bounding box center [723, 195] width 37 height 20
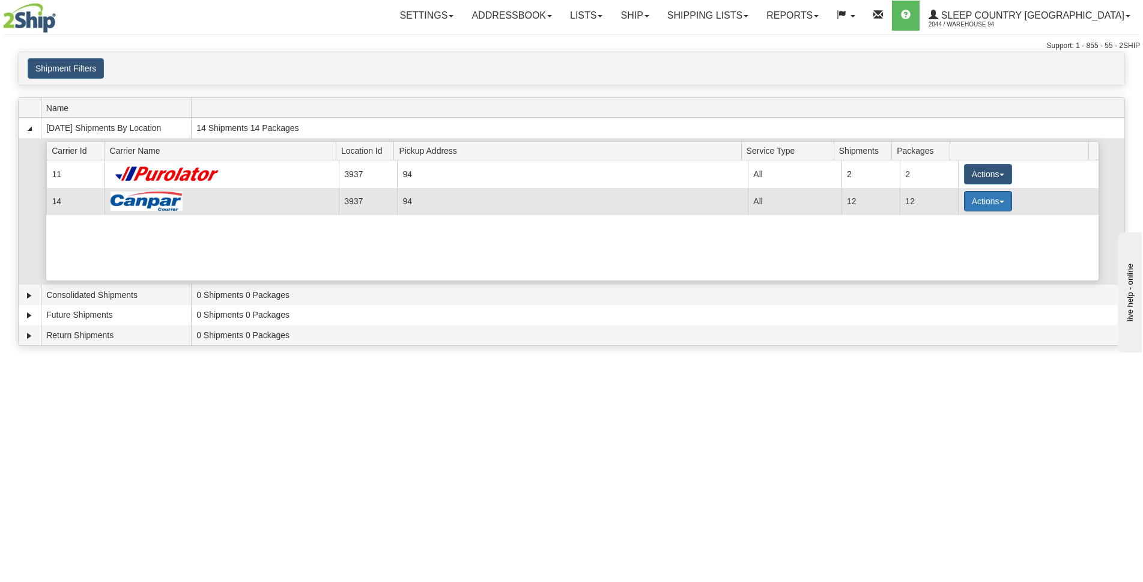
click at [1000, 205] on button "Actions" at bounding box center [988, 201] width 48 height 20
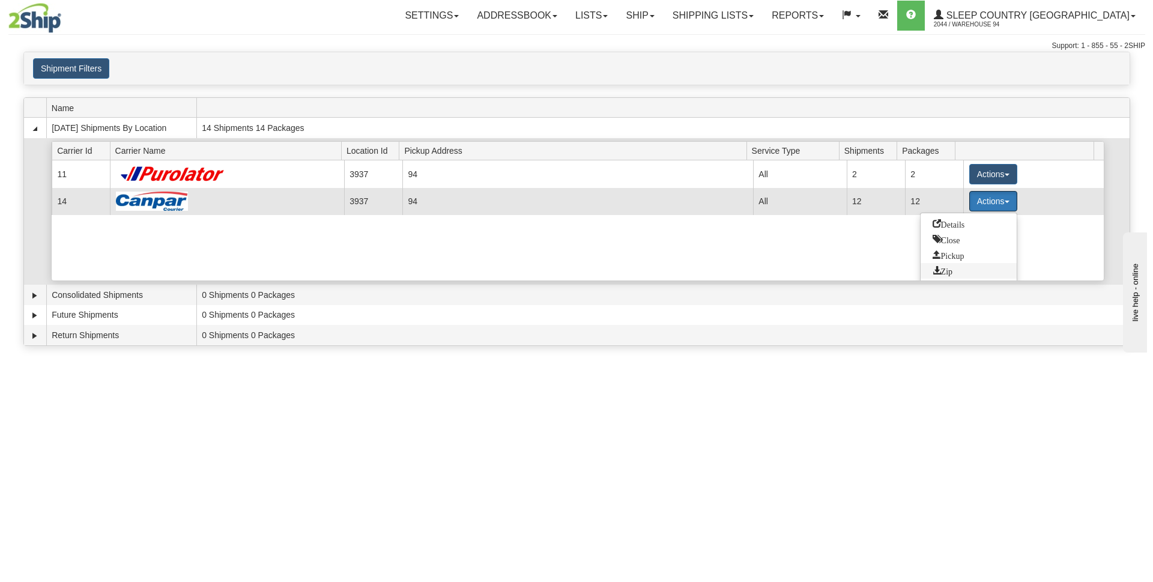
scroll to position [17, 0]
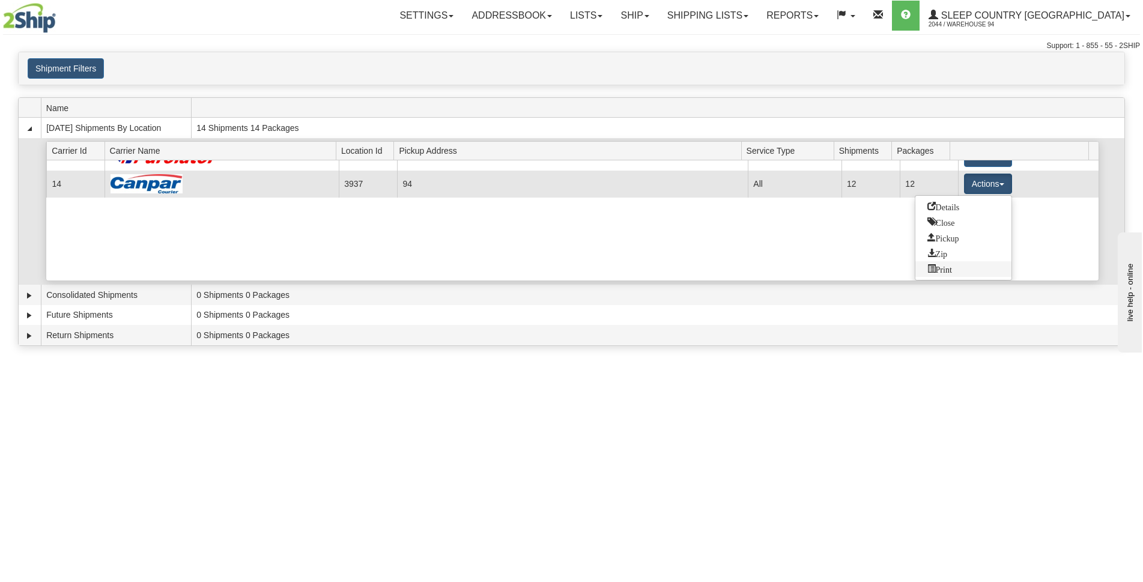
click at [956, 270] on link "Print" at bounding box center [963, 269] width 96 height 16
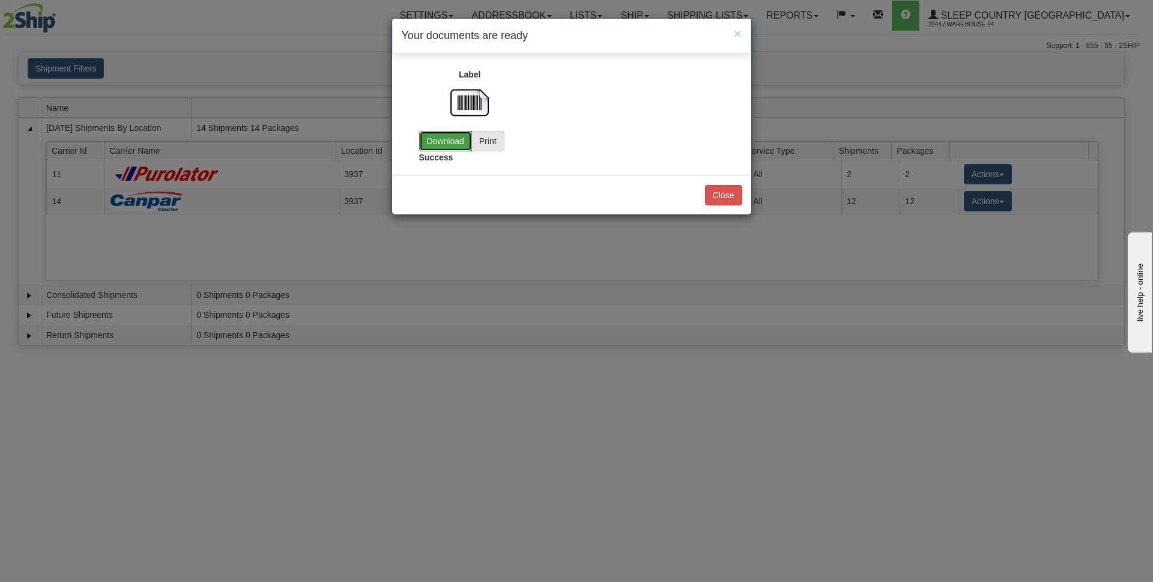
click at [442, 148] on link "Download" at bounding box center [445, 141] width 53 height 20
click at [717, 196] on button "Close" at bounding box center [723, 195] width 37 height 20
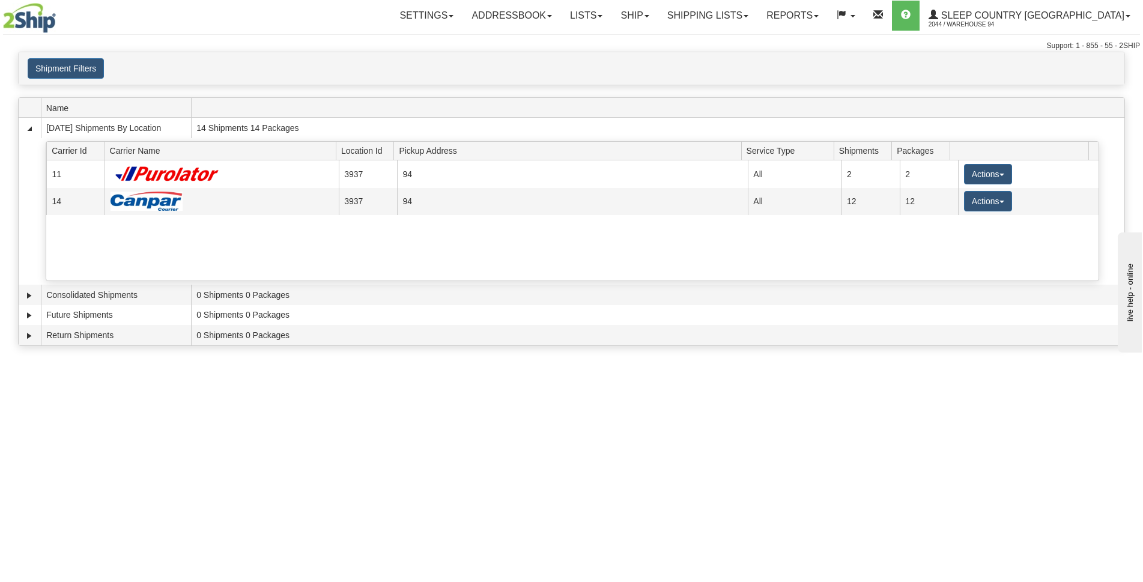
drag, startPoint x: 368, startPoint y: 581, endPoint x: 365, endPoint y: 586, distance: 6.5
click at [365, 581] on html "Upgrade Account Cancel Toggle navigation Settings New Senders" at bounding box center [571, 291] width 1143 height 582
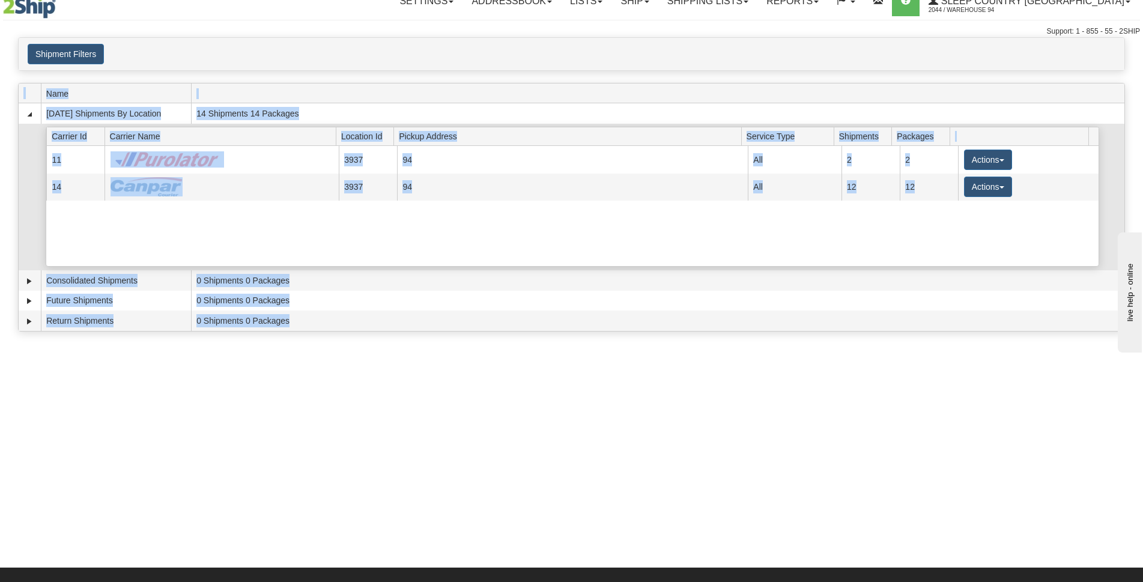
click at [498, 237] on div "Current 11 3937 94 6897 All 2 2 Actions Details Close Pickup Zip Print Current …" at bounding box center [572, 206] width 1052 height 120
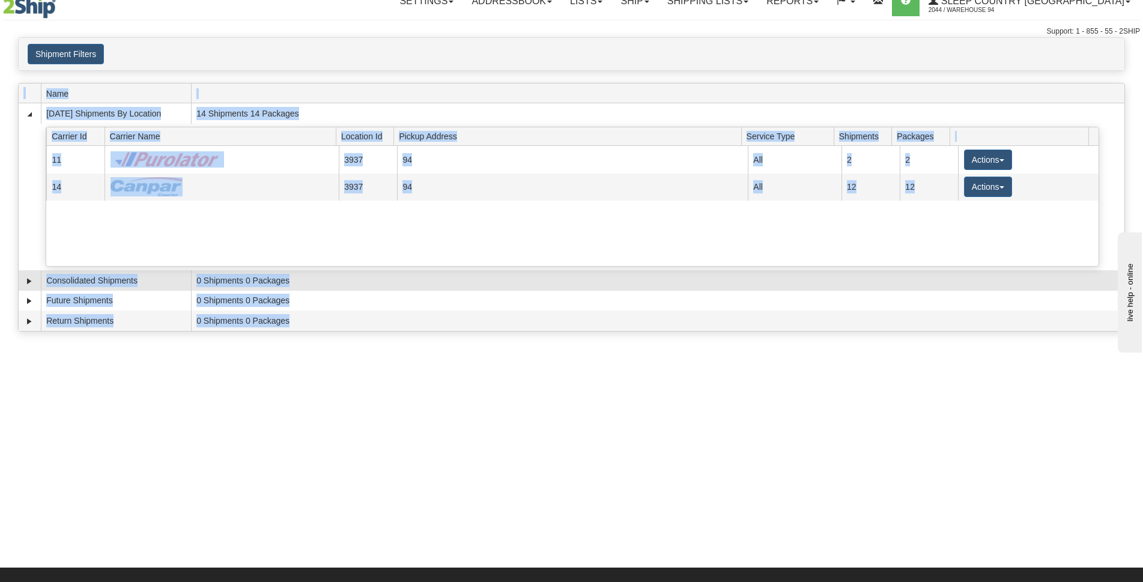
click at [906, 271] on td "0 Shipments 0 Packages" at bounding box center [657, 280] width 933 height 20
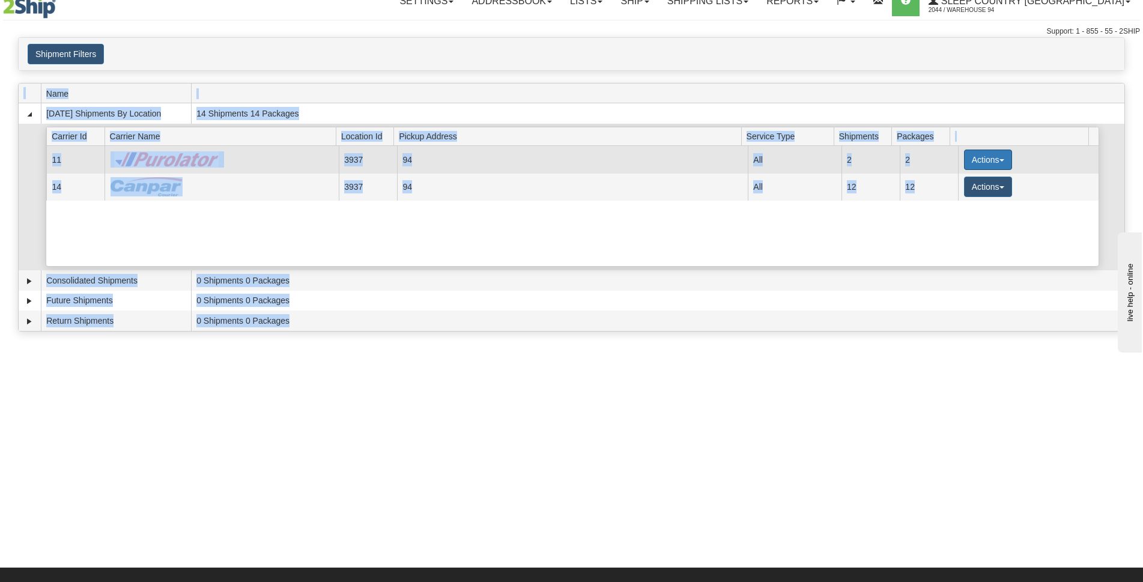
click at [982, 158] on button "Actions" at bounding box center [988, 160] width 48 height 20
click at [944, 182] on span "Details" at bounding box center [943, 182] width 32 height 8
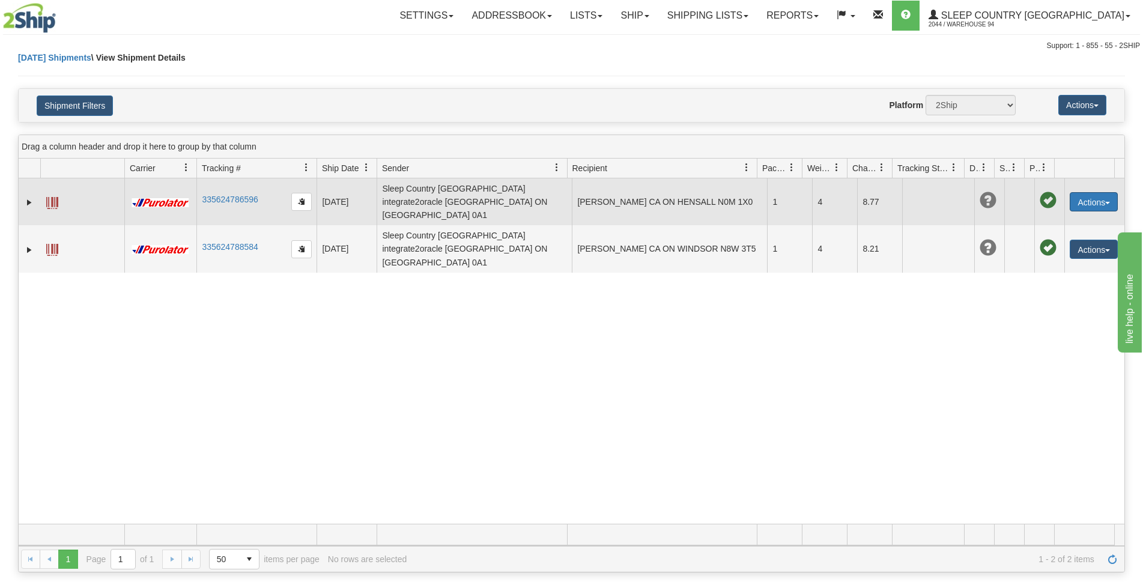
click at [1105, 196] on button "Actions" at bounding box center [1094, 201] width 48 height 19
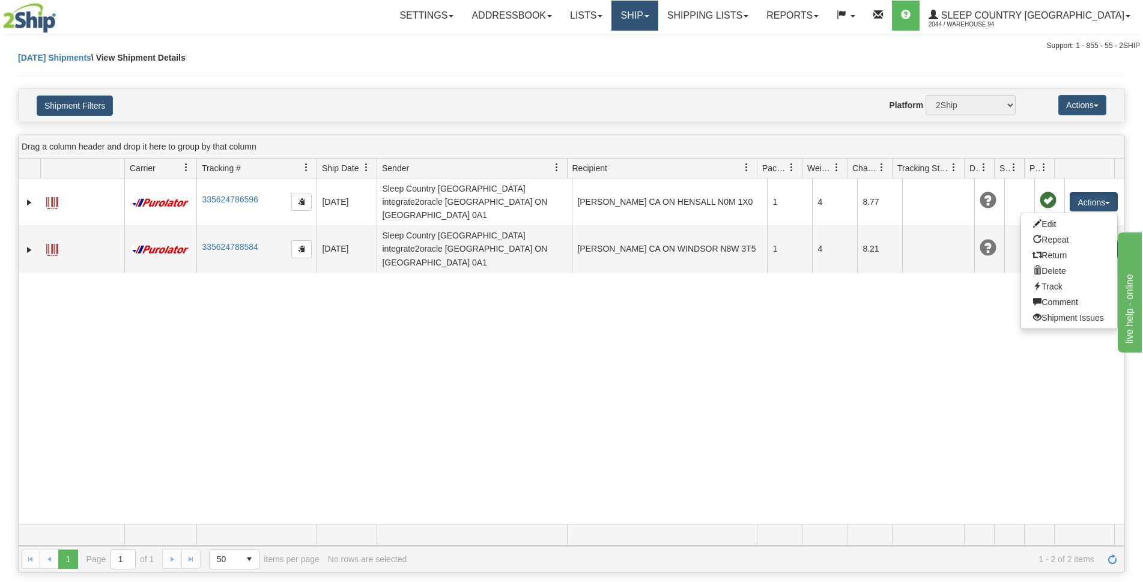
click at [658, 10] on link "Ship" at bounding box center [634, 16] width 46 height 30
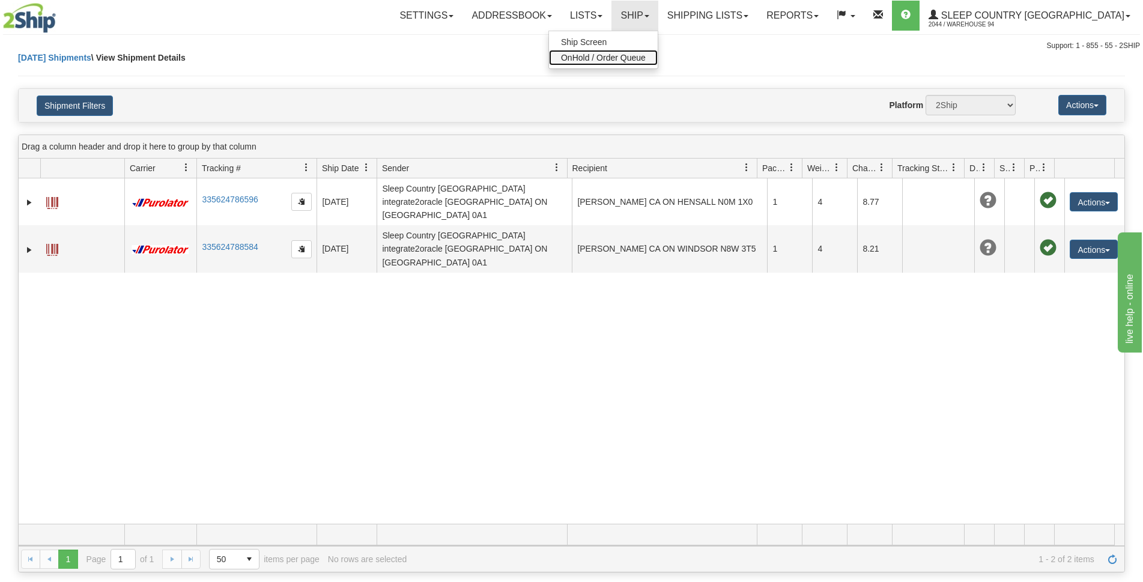
click at [646, 56] on span "OnHold / Order Queue" at bounding box center [603, 58] width 85 height 10
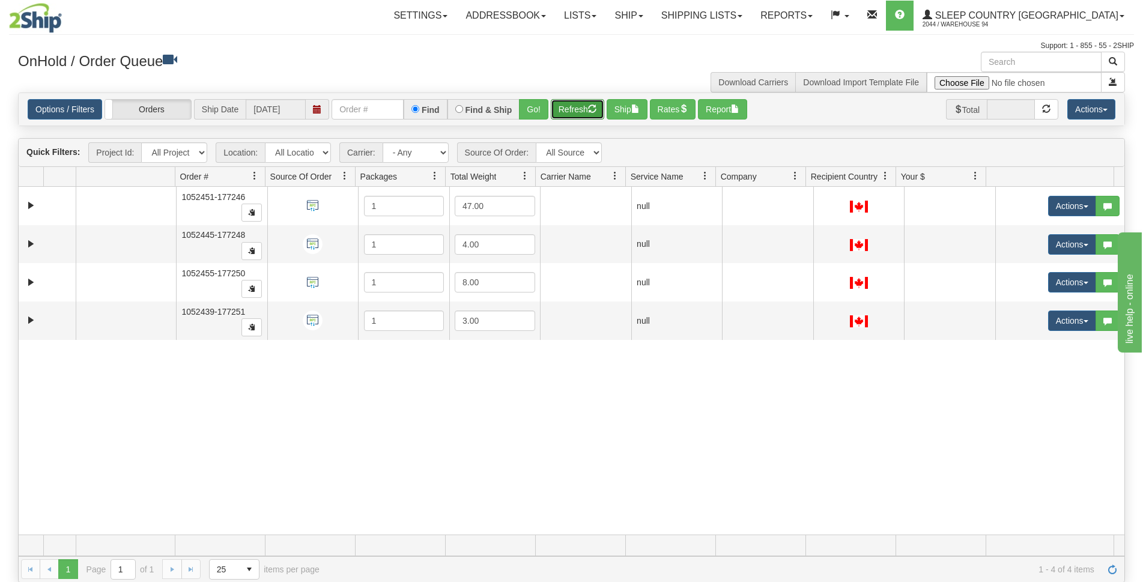
click at [572, 104] on button "Refresh" at bounding box center [577, 109] width 53 height 20
click at [684, 113] on button "Rates" at bounding box center [673, 109] width 46 height 20
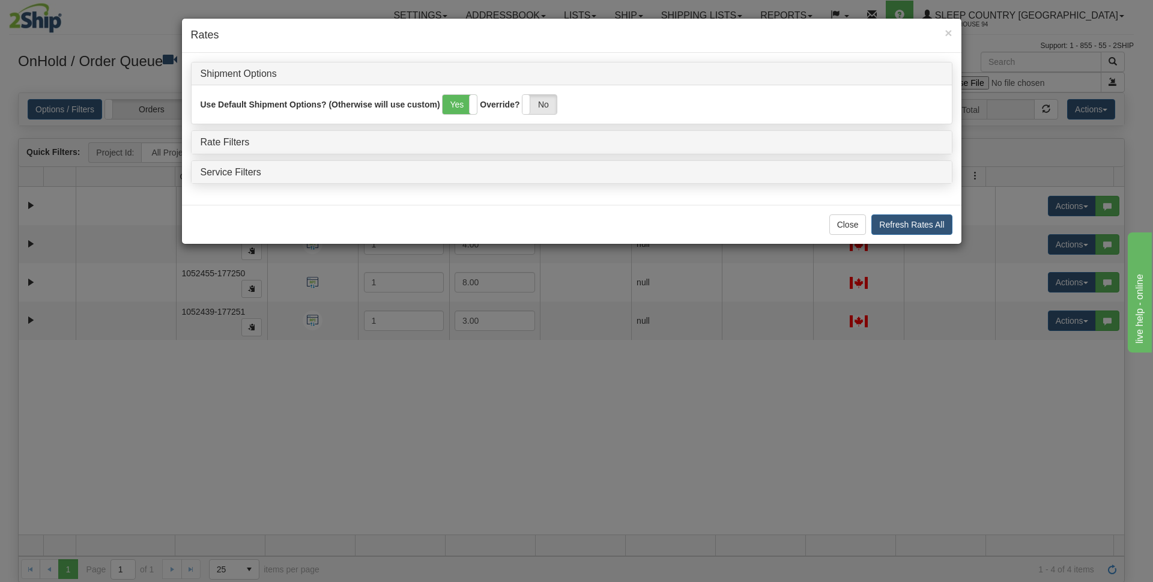
click at [223, 134] on div "Rate Filters" at bounding box center [572, 142] width 760 height 23
click at [223, 146] on link "Rate Filters" at bounding box center [225, 142] width 49 height 10
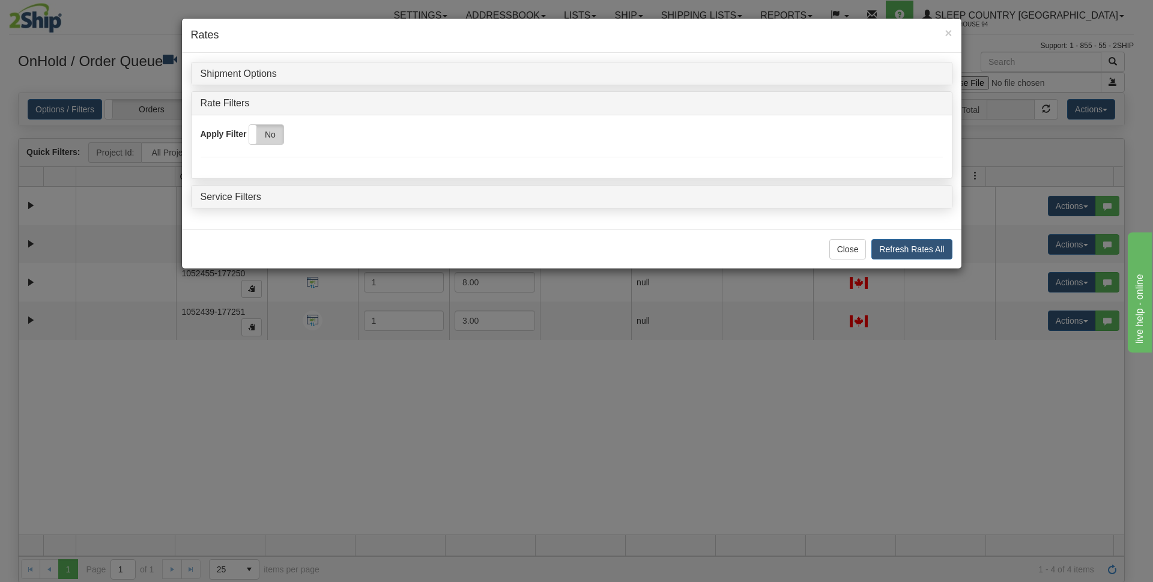
click at [268, 136] on label "No" at bounding box center [266, 134] width 34 height 19
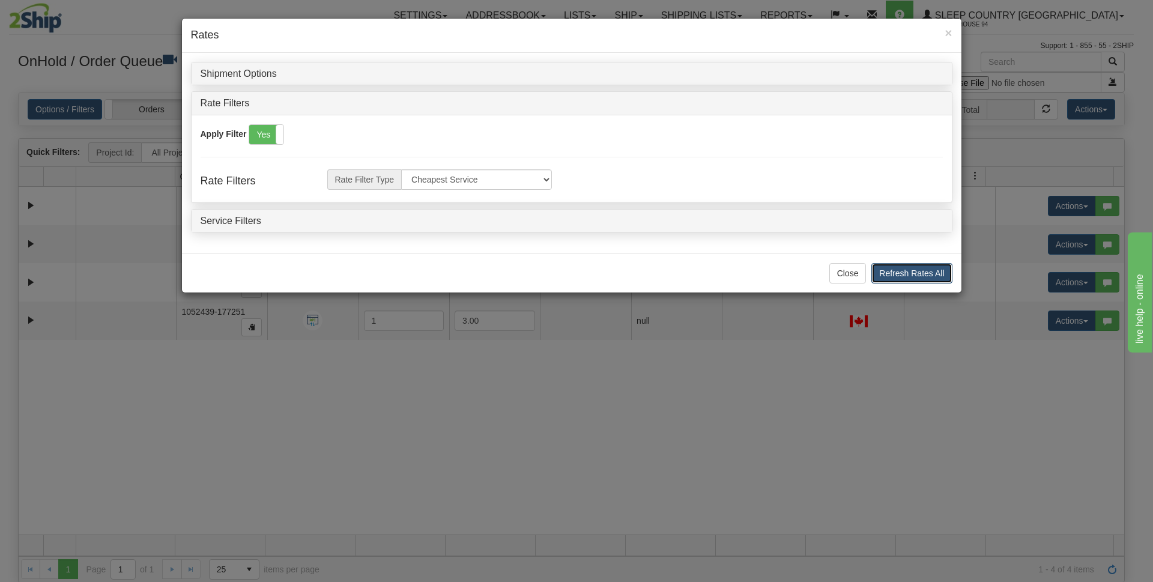
click at [909, 275] on button "Refresh Rates All" at bounding box center [912, 273] width 80 height 20
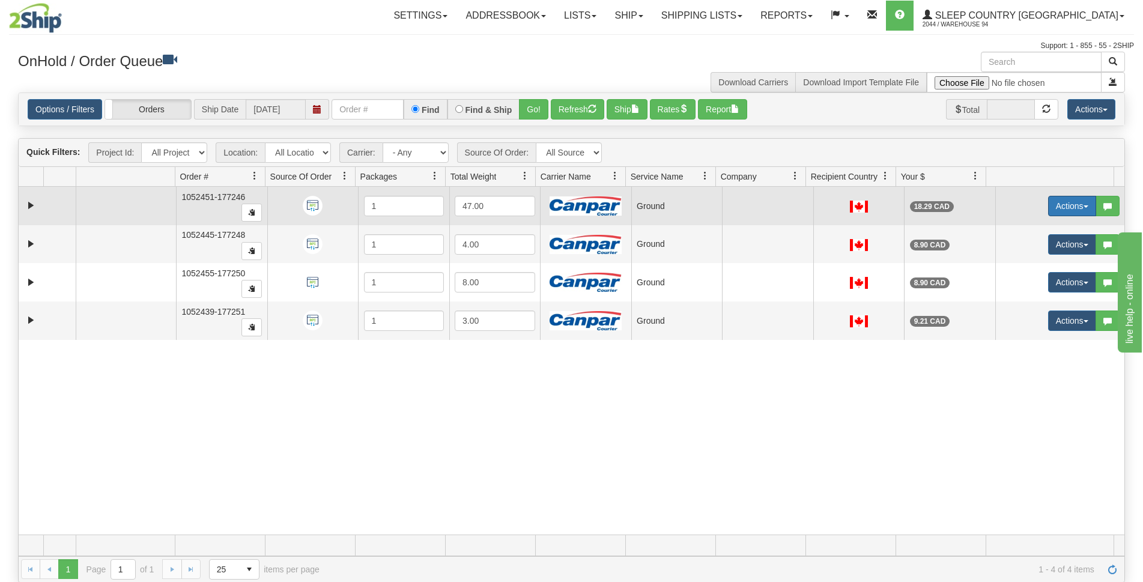
click at [1067, 199] on button "Actions" at bounding box center [1072, 206] width 48 height 20
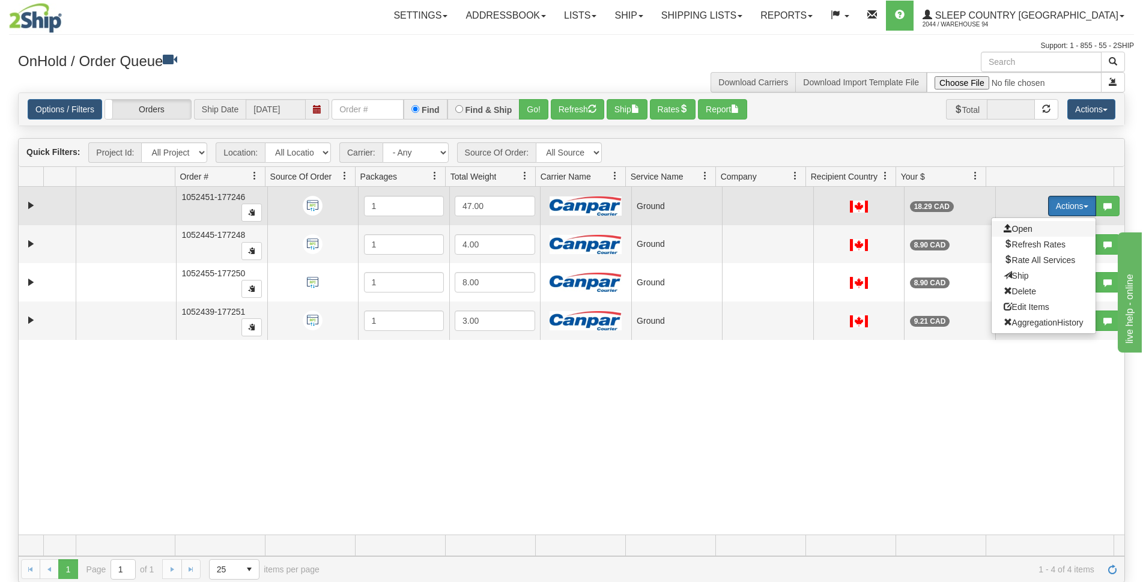
click at [1012, 232] on span "Open" at bounding box center [1018, 229] width 29 height 10
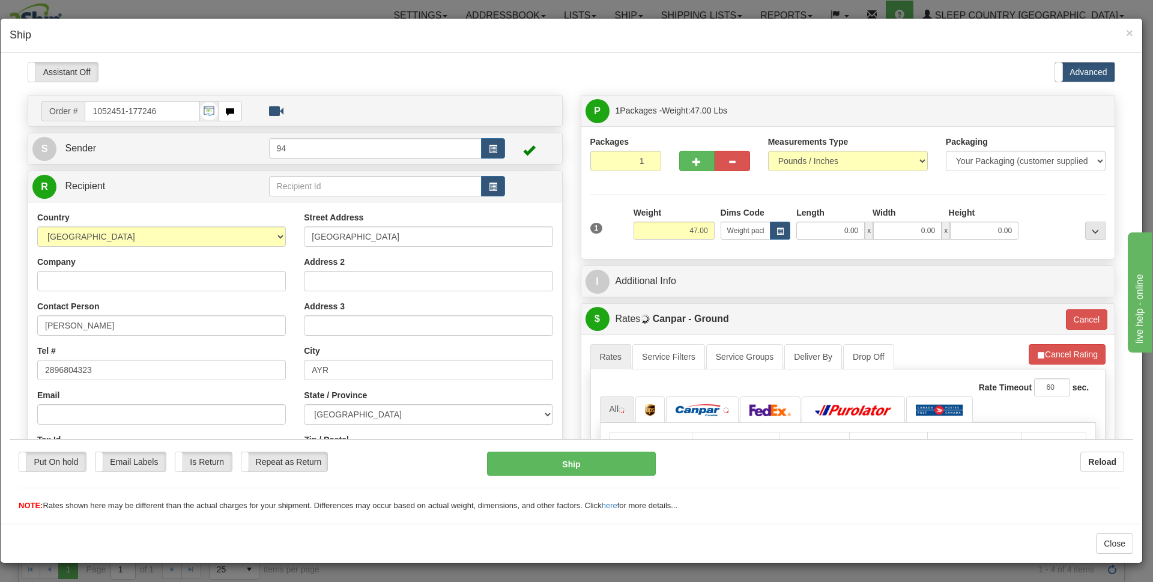
scroll to position [347, 0]
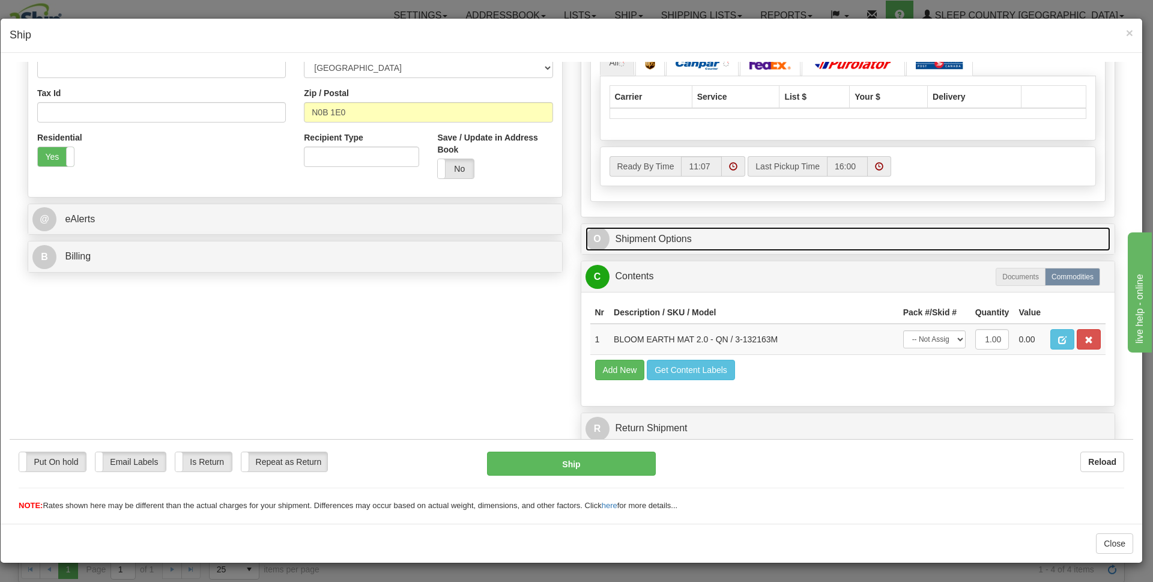
click at [662, 235] on link "O Shipment Options" at bounding box center [849, 238] width 526 height 25
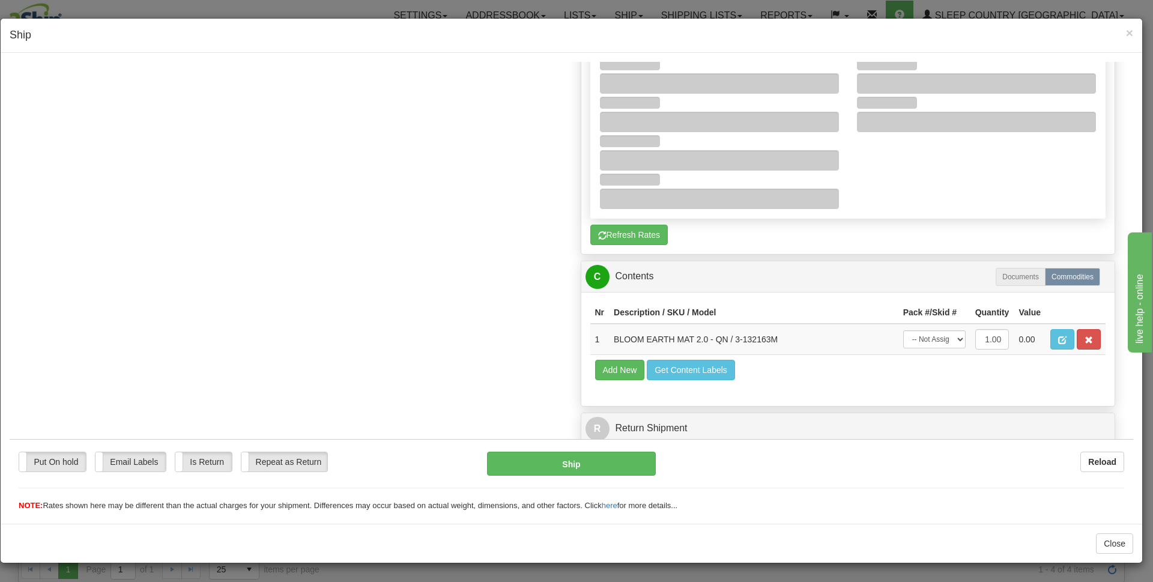
scroll to position [446, 0]
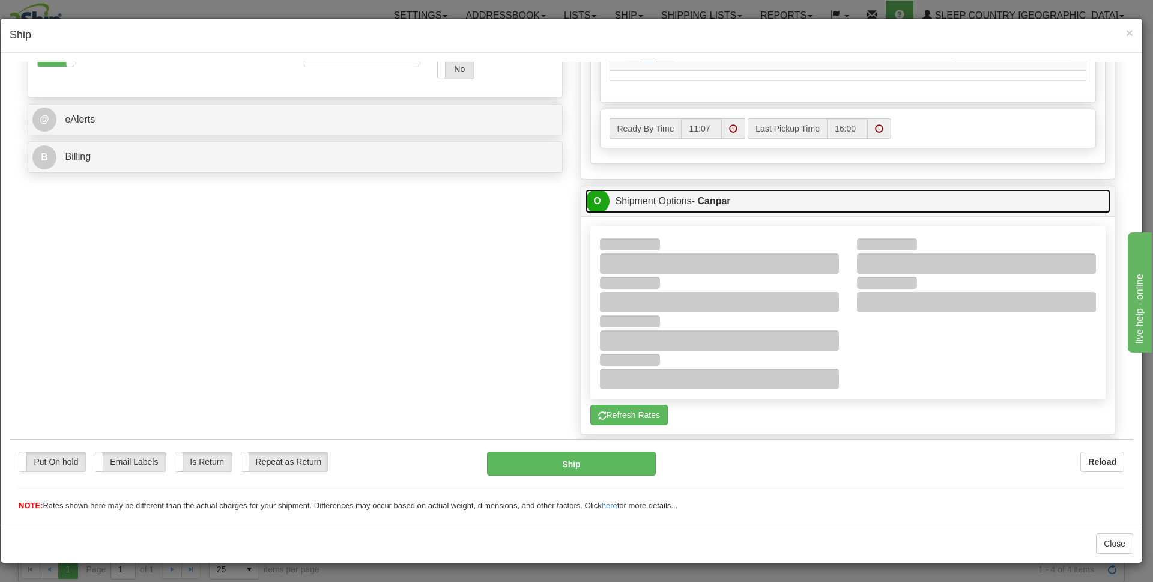
click at [647, 201] on link "O Shipment Options - Canpar" at bounding box center [849, 201] width 526 height 25
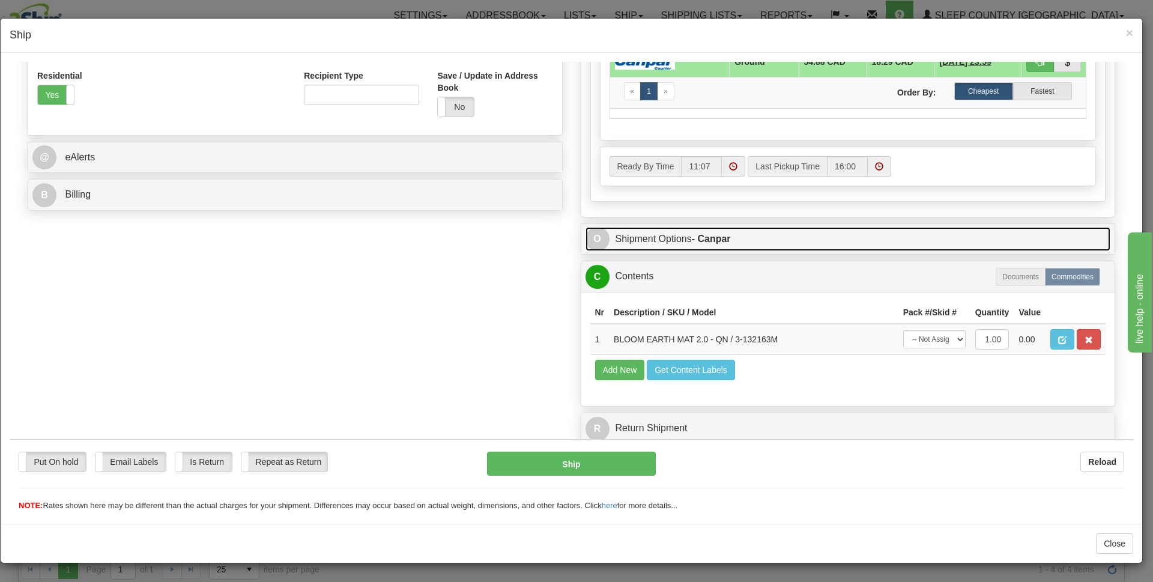
scroll to position [408, 0]
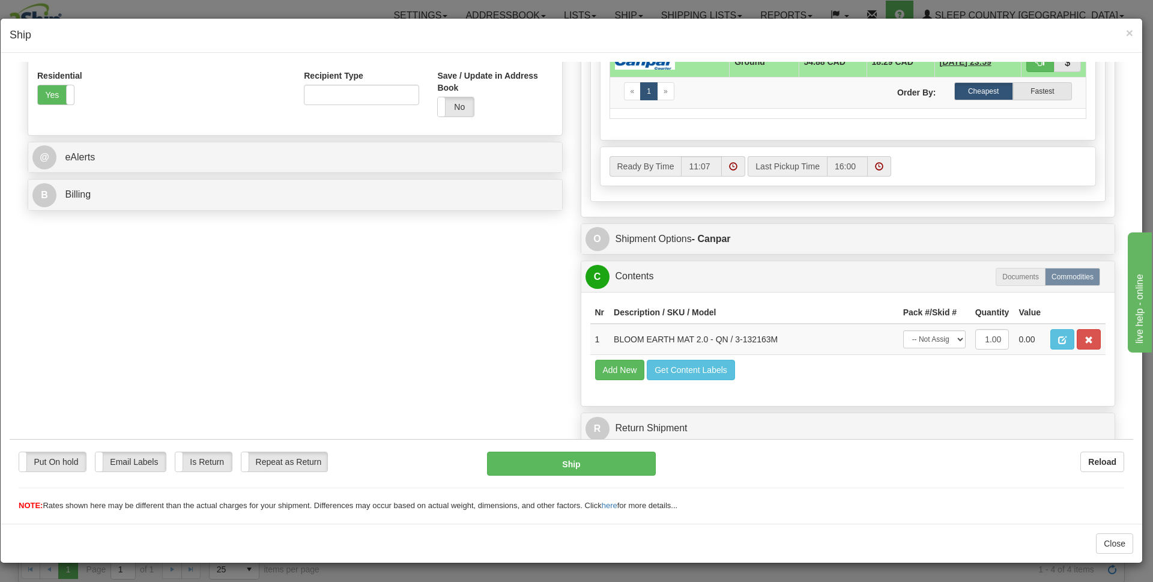
click at [647, 201] on div "A change has been made which could impact your rate estimate. To ensure the est…" at bounding box center [848, 70] width 534 height 291
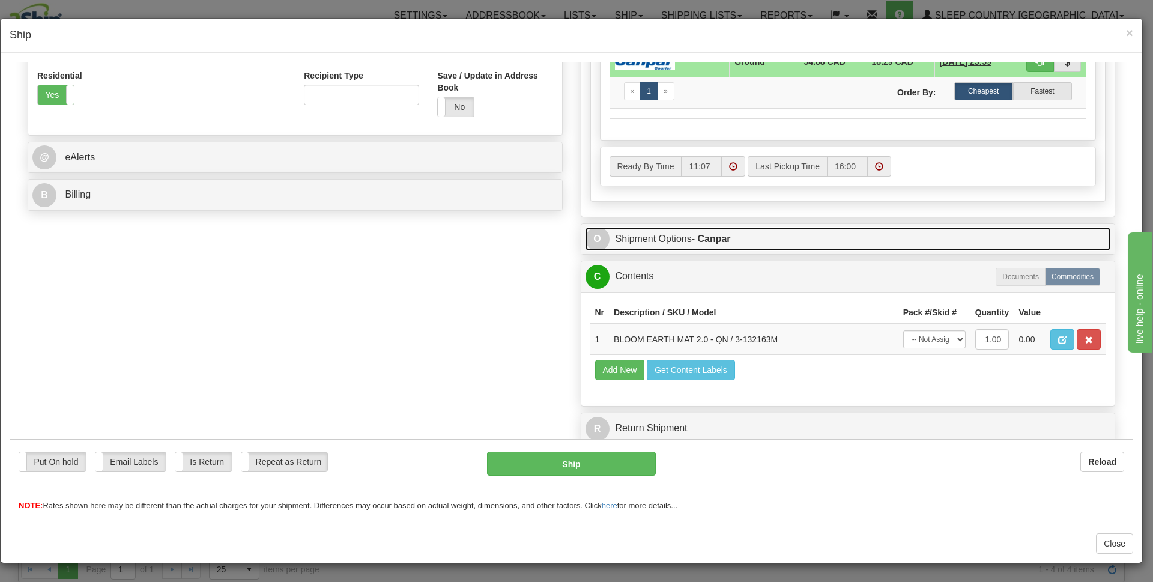
click at [649, 233] on link "O Shipment Options - Canpar" at bounding box center [849, 238] width 526 height 25
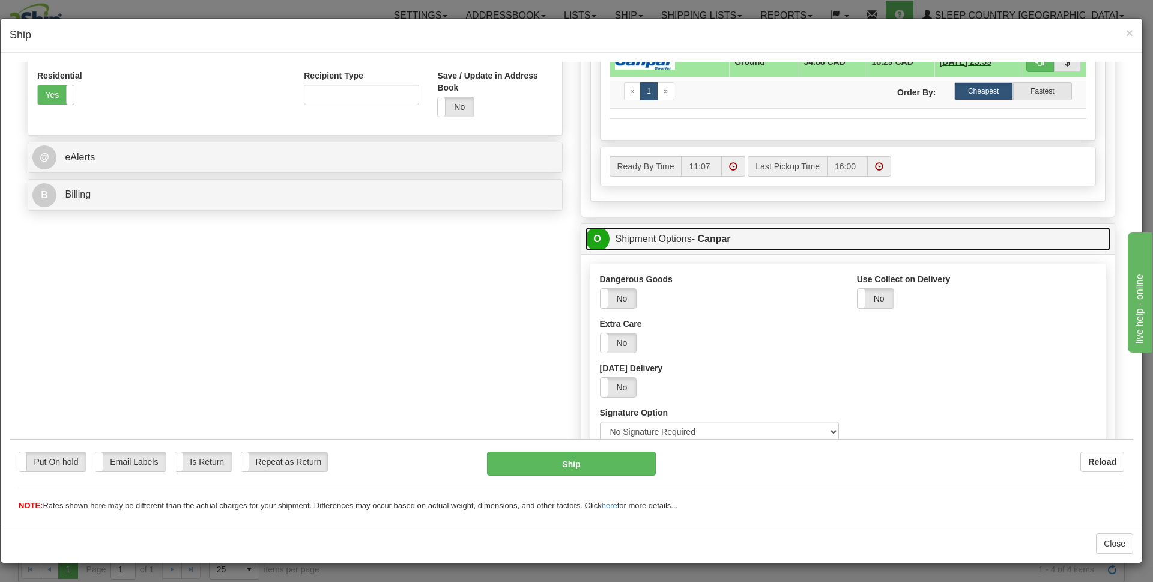
scroll to position [529, 0]
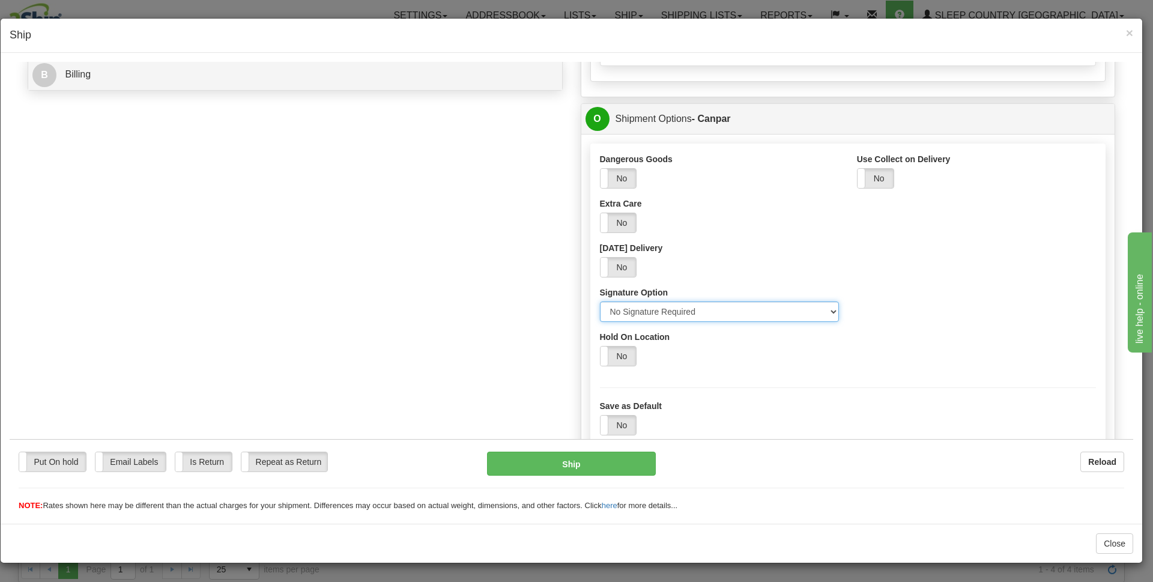
click at [625, 316] on select "Please select No Signature Required Signature Required Adult Signature" at bounding box center [719, 311] width 239 height 20
select select "2"
click at [600, 301] on select "Please select No Signature Required Signature Required Adult Signature" at bounding box center [719, 311] width 239 height 20
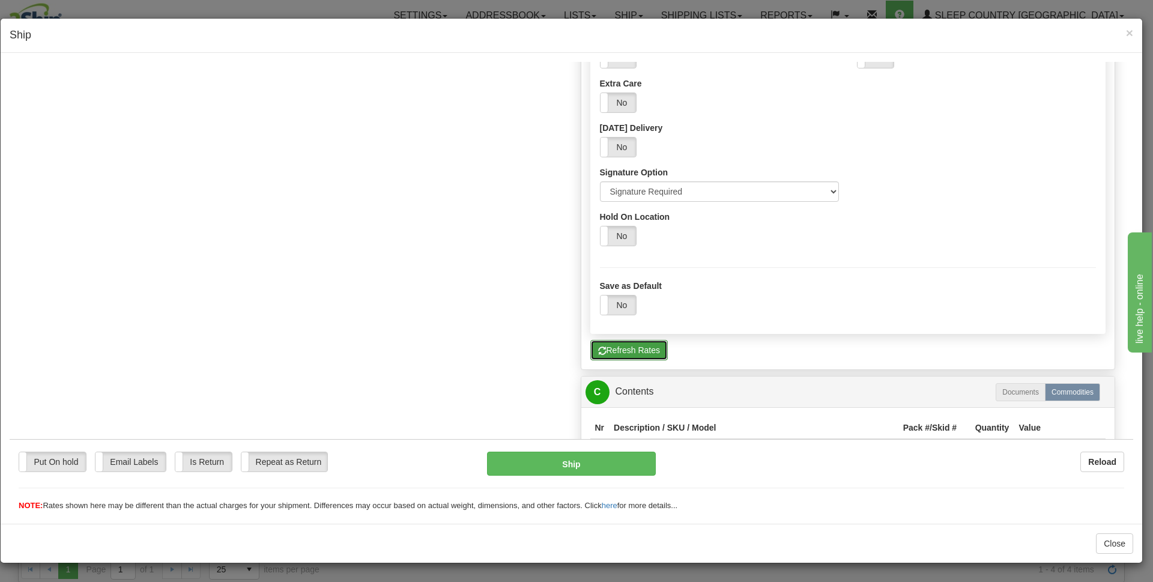
click at [640, 351] on button "Refresh Rates" at bounding box center [628, 349] width 77 height 20
type input "1"
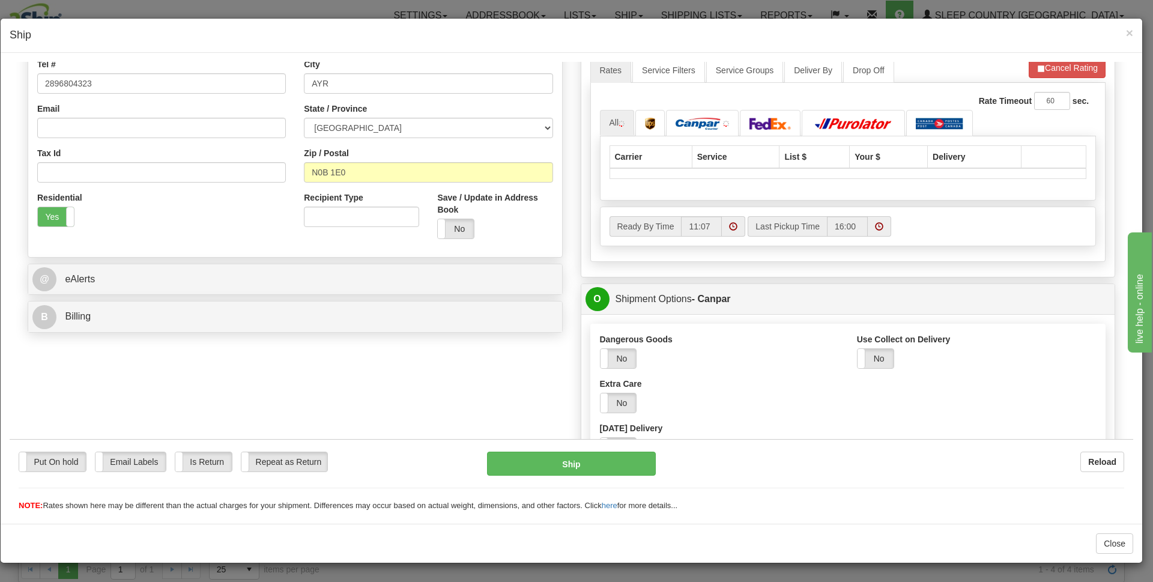
scroll to position [166, 0]
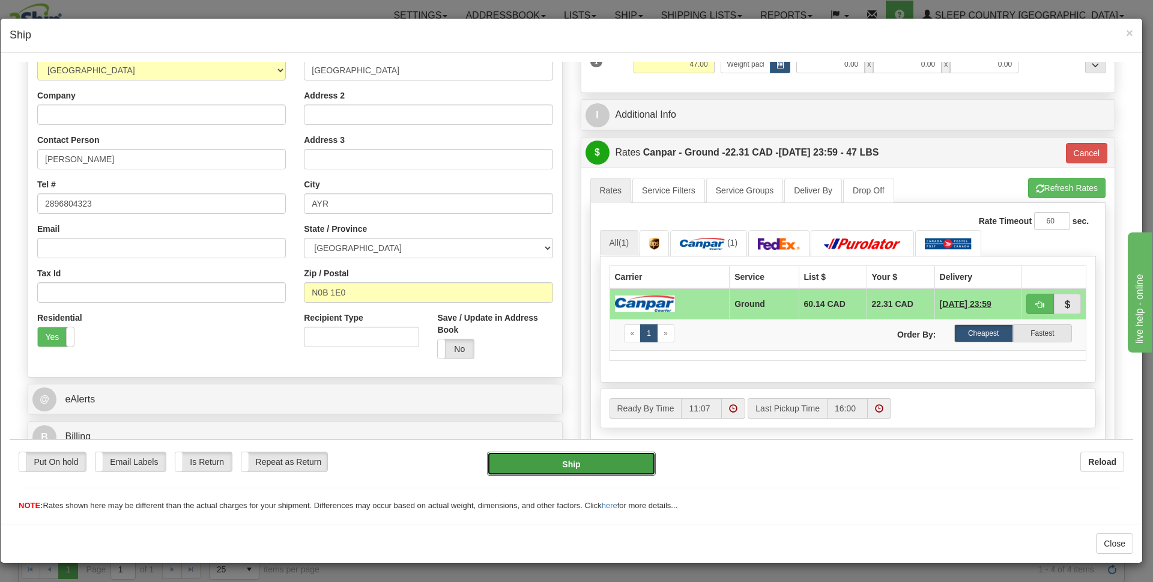
click at [569, 468] on button "Ship" at bounding box center [571, 463] width 169 height 24
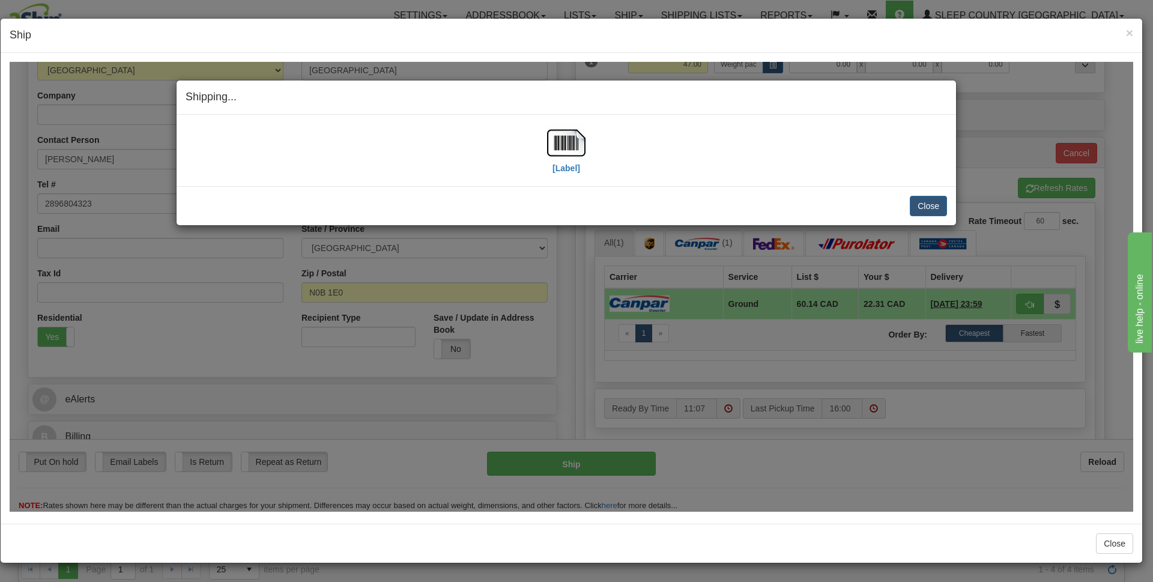
click at [903, 193] on div "Close Cancel Cancel Shipment and Quit Pickup Quit Pickup ONLY" at bounding box center [567, 205] width 780 height 39
click at [914, 202] on button "Close" at bounding box center [928, 205] width 37 height 20
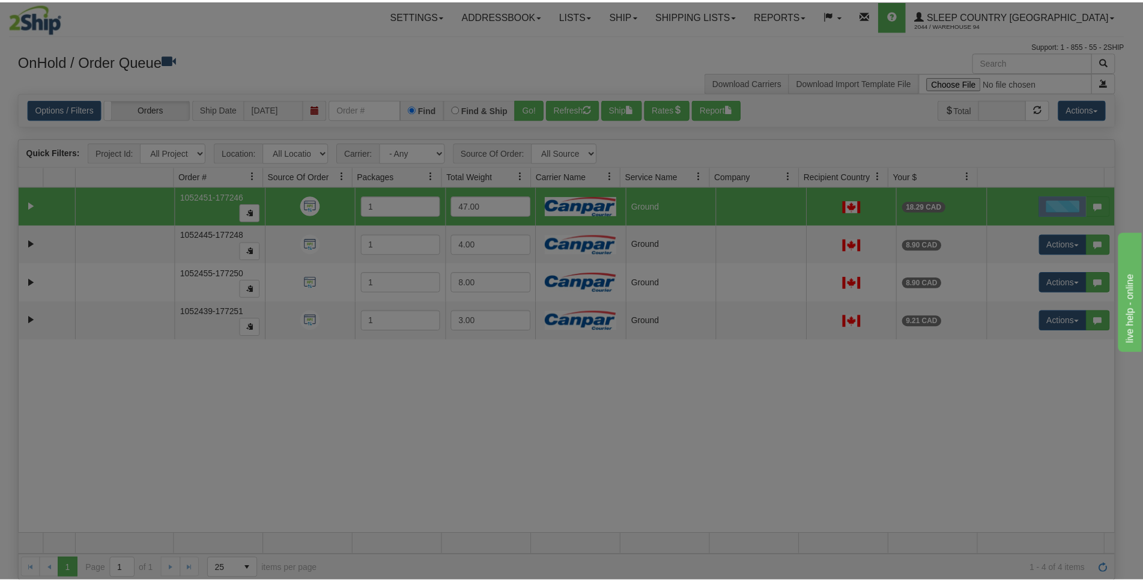
scroll to position [0, 0]
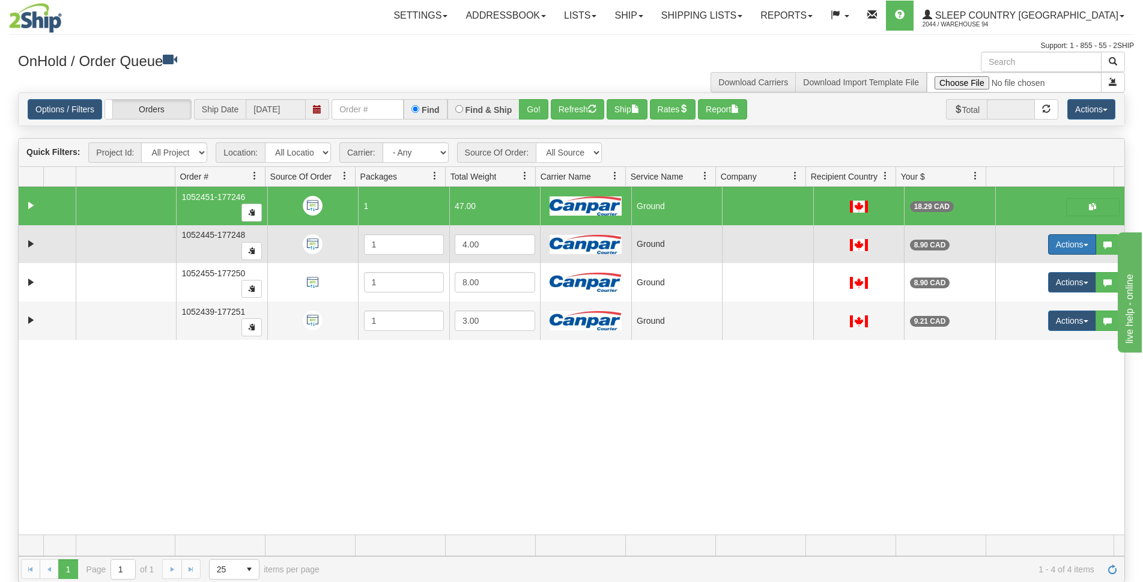
click at [1070, 247] on button "Actions" at bounding box center [1072, 244] width 48 height 20
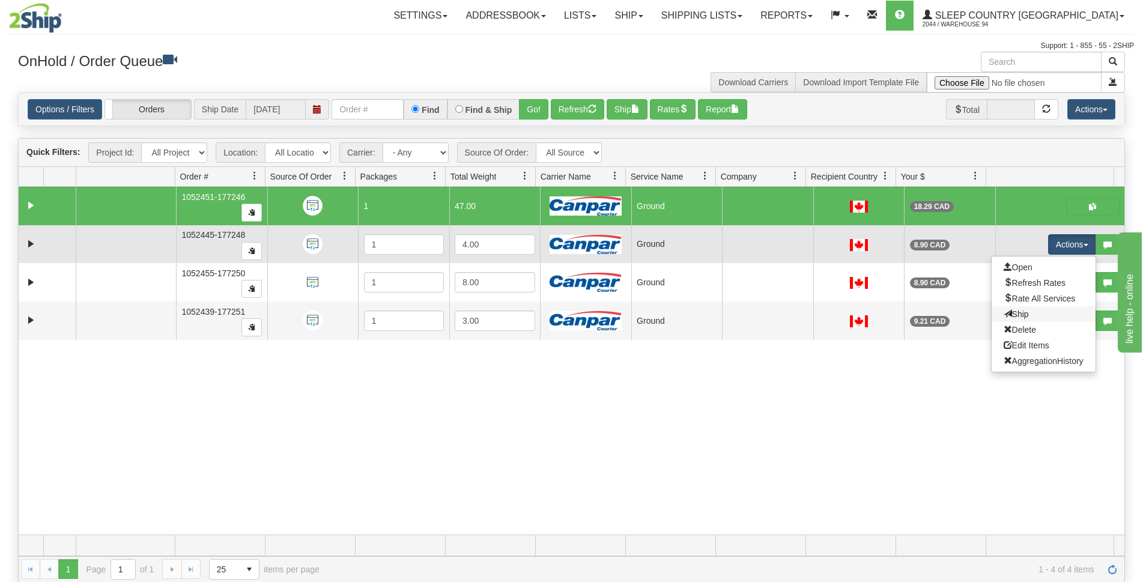
click at [1032, 317] on link "Ship" at bounding box center [1044, 314] width 104 height 16
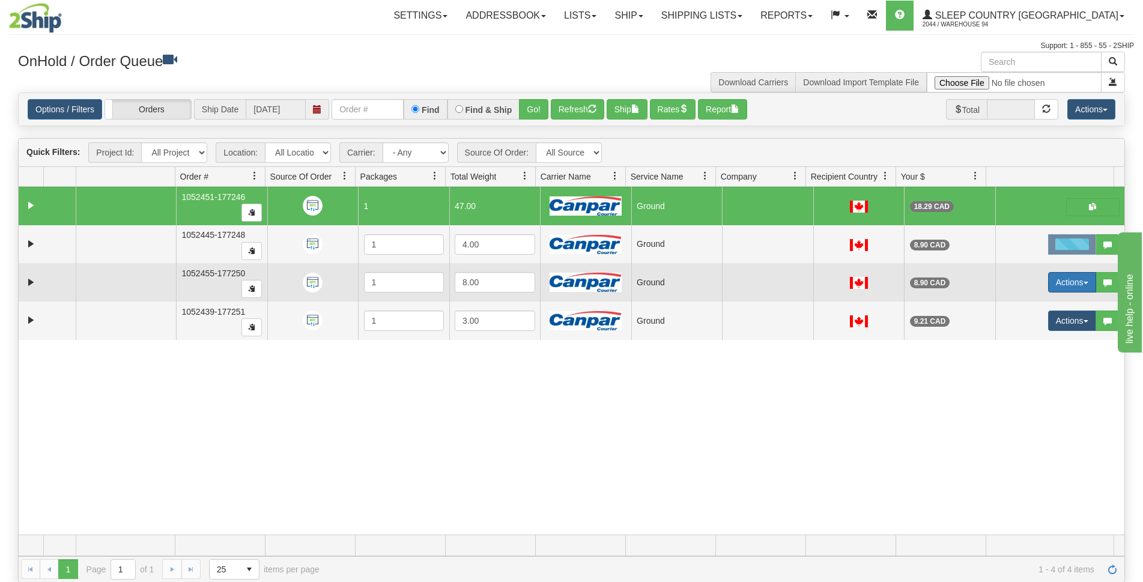
click at [1068, 277] on button "Actions" at bounding box center [1072, 282] width 48 height 20
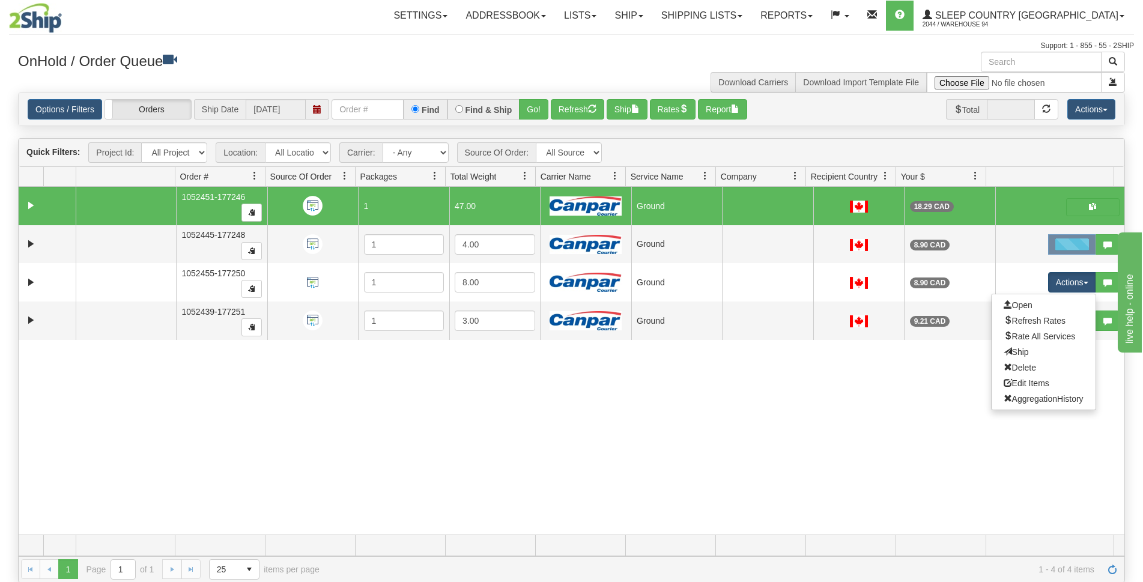
click at [1028, 351] on link "Ship" at bounding box center [1044, 352] width 104 height 16
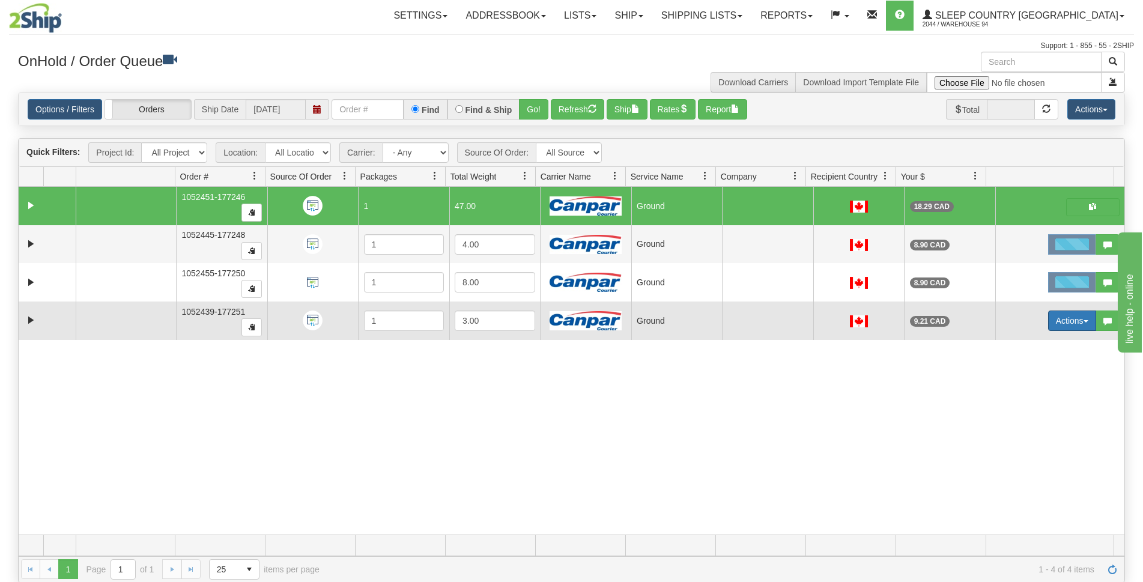
click at [1063, 326] on button "Actions" at bounding box center [1072, 321] width 48 height 20
click at [1024, 386] on link "Ship" at bounding box center [1044, 391] width 104 height 16
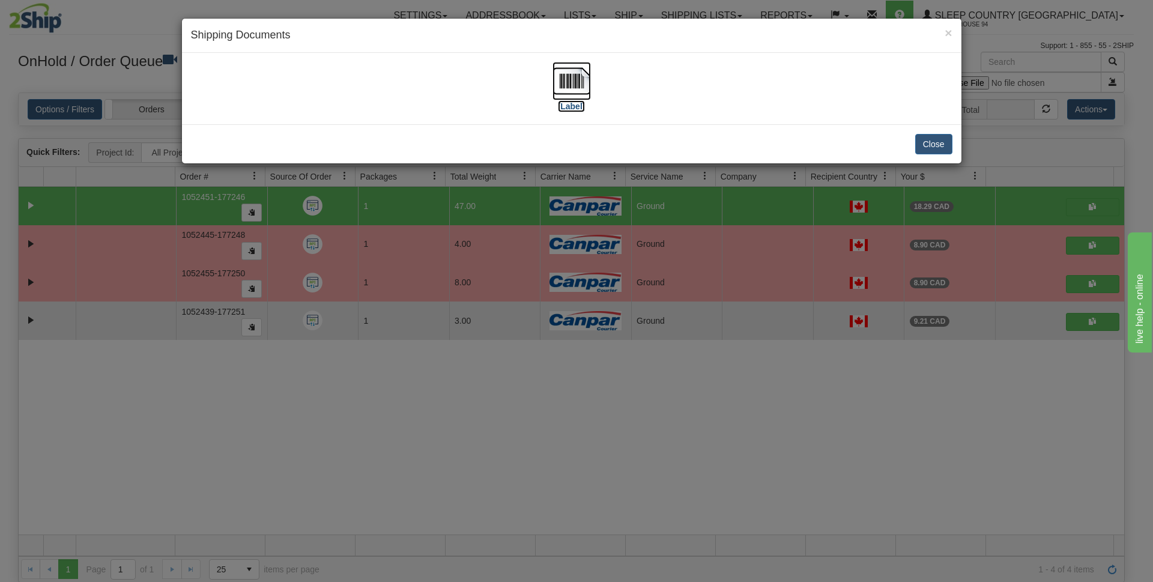
click at [563, 88] on img at bounding box center [572, 81] width 38 height 38
click at [935, 138] on button "Close" at bounding box center [933, 144] width 37 height 20
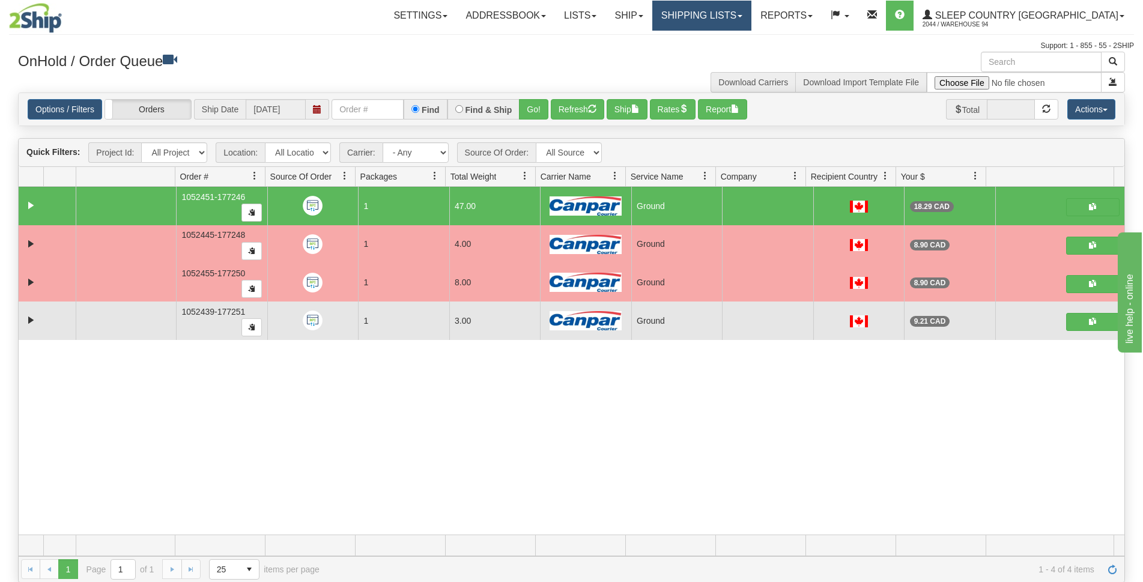
click at [751, 14] on link "Shipping lists" at bounding box center [701, 16] width 99 height 30
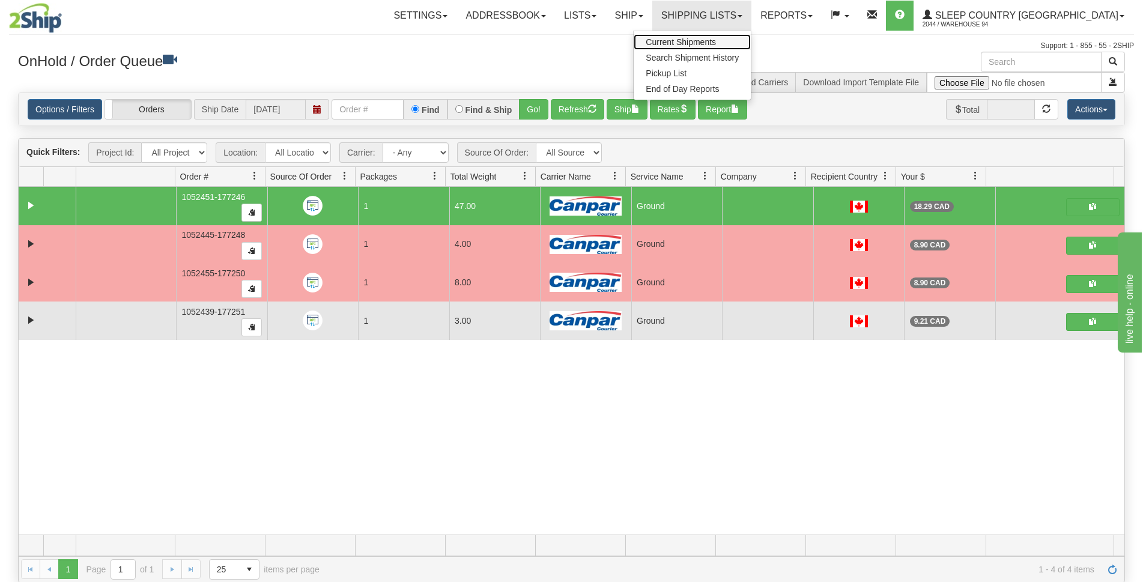
click at [716, 38] on span "Current Shipments" at bounding box center [681, 42] width 70 height 10
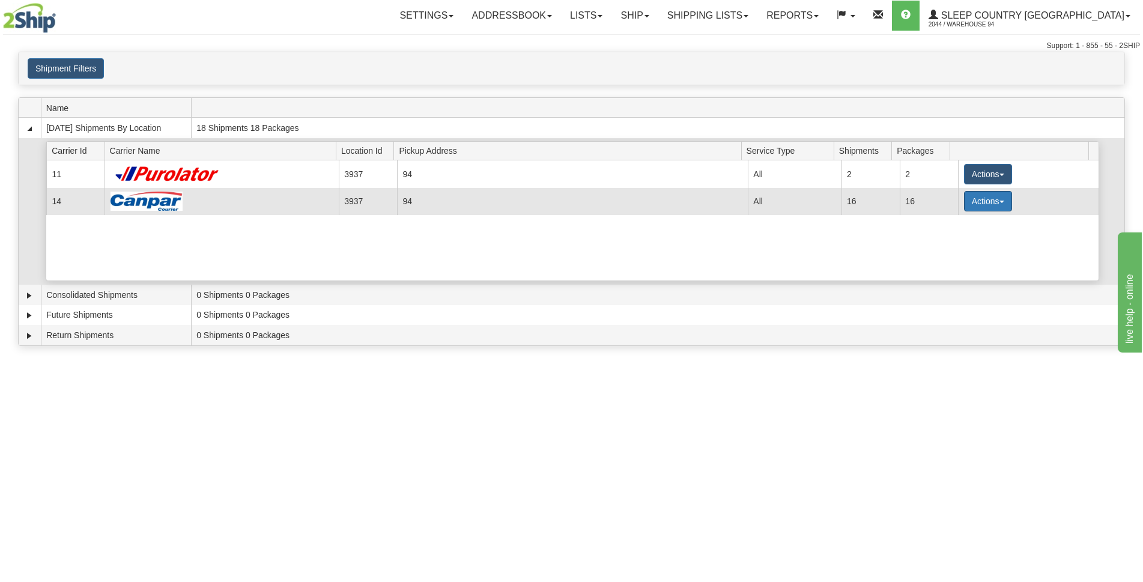
click at [1001, 205] on button "Actions" at bounding box center [988, 201] width 48 height 20
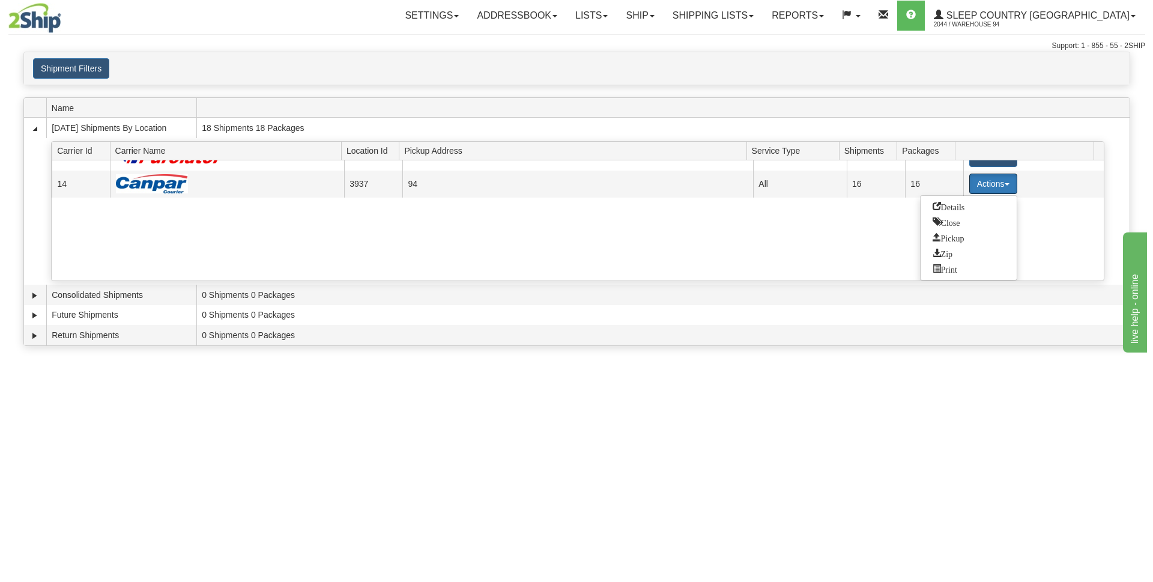
scroll to position [120, 0]
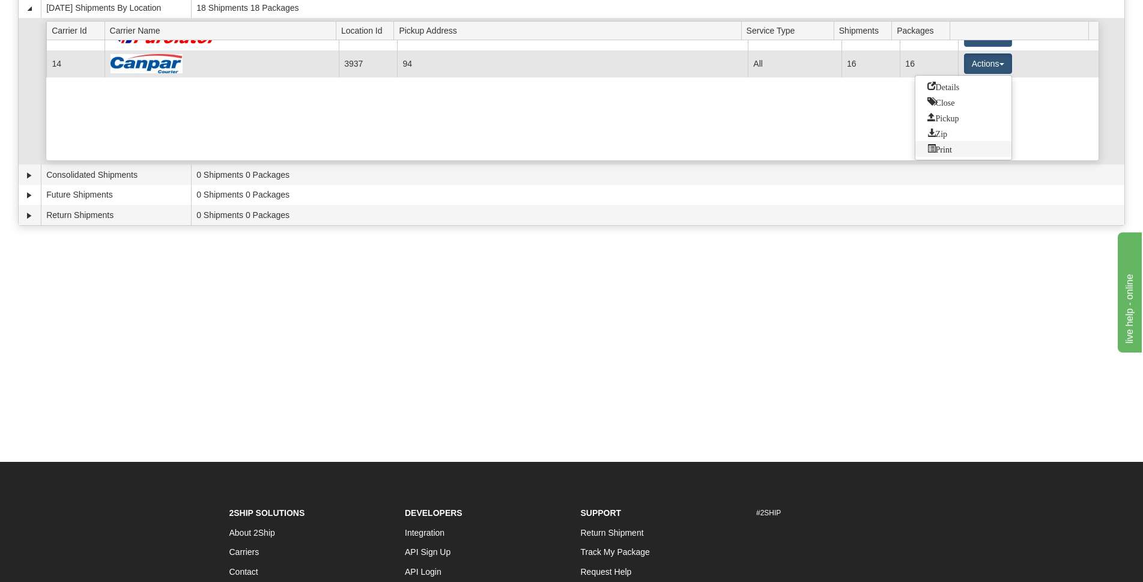
click at [945, 150] on span "Print" at bounding box center [939, 148] width 25 height 8
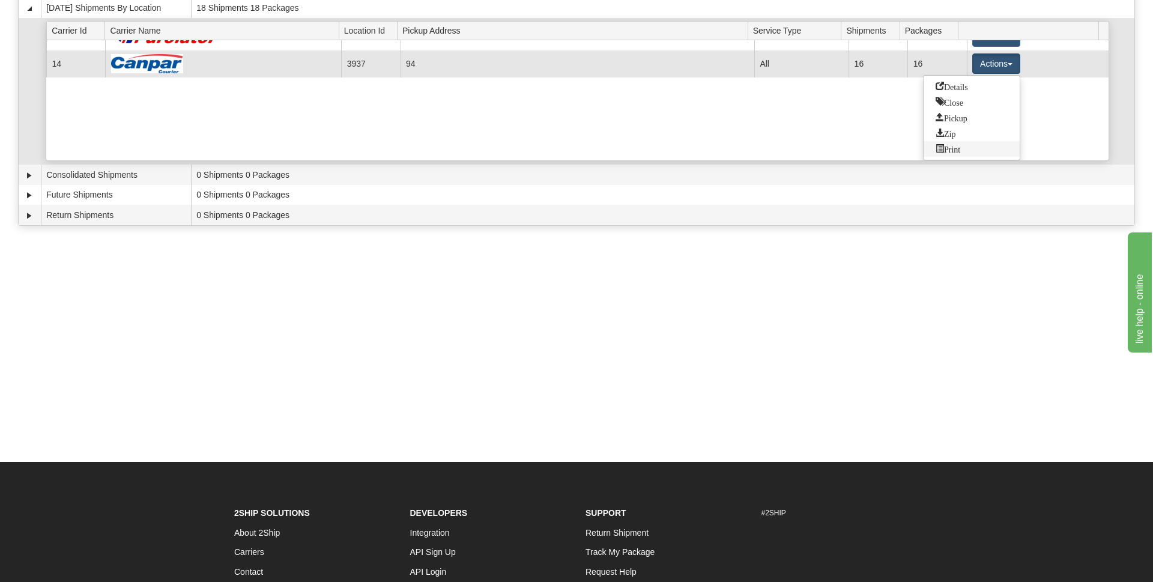
scroll to position [0, 0]
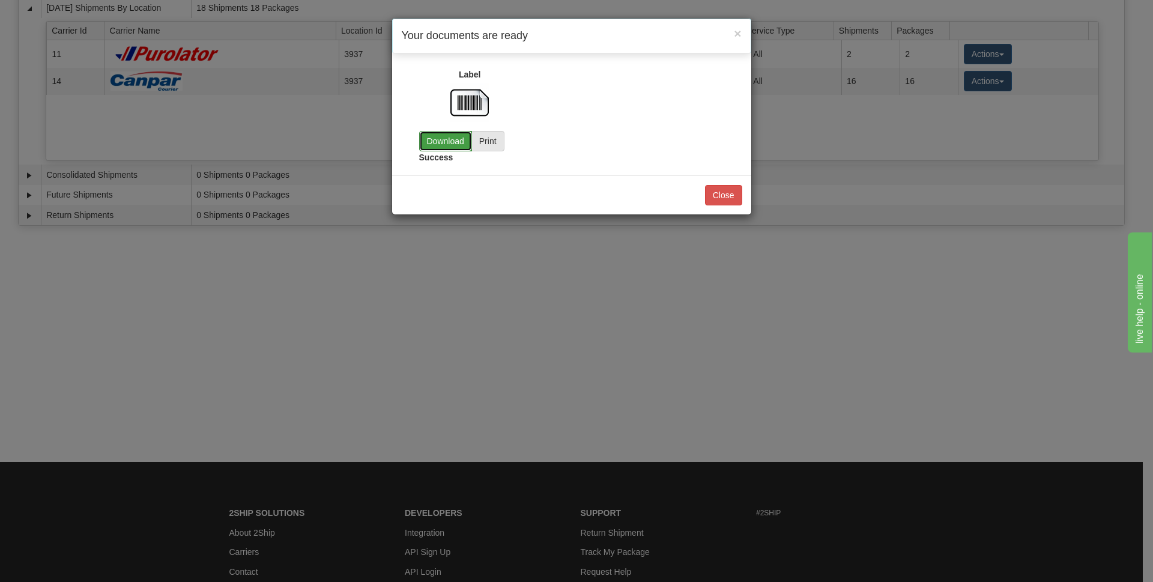
click at [435, 145] on link "Download" at bounding box center [445, 141] width 53 height 20
